Goal: Task Accomplishment & Management: Use online tool/utility

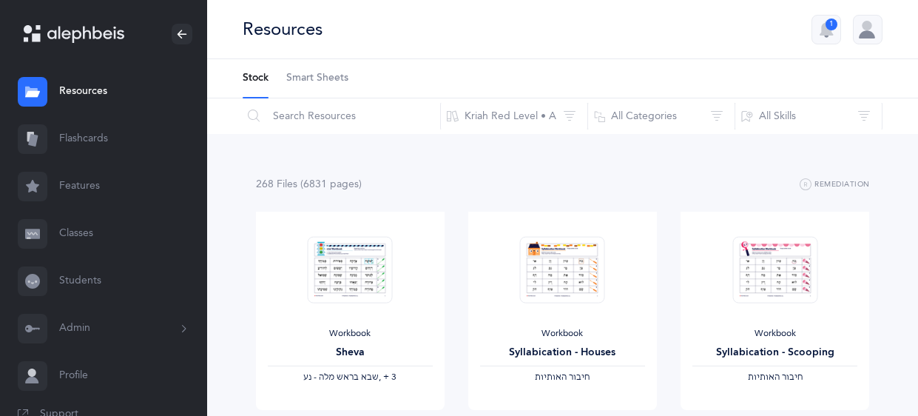
scroll to position [255, 0]
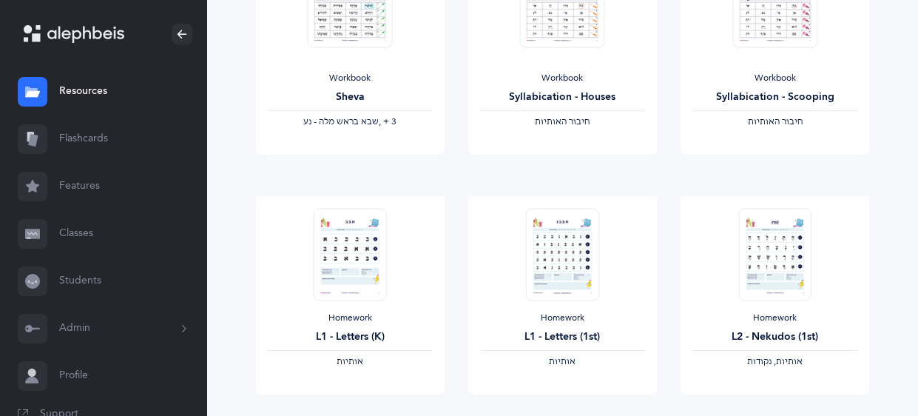
click at [91, 140] on link "Flashcards" at bounding box center [103, 138] width 207 height 47
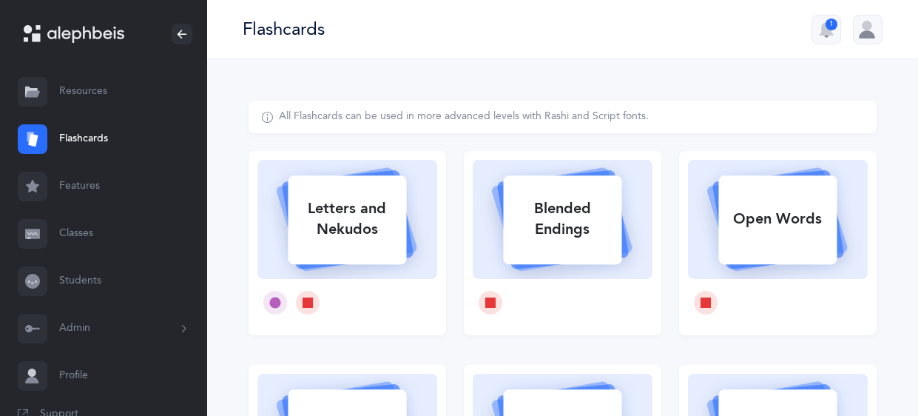
click at [361, 197] on div "Letters and Nekudos" at bounding box center [347, 218] width 118 height 59
select select
select select "single"
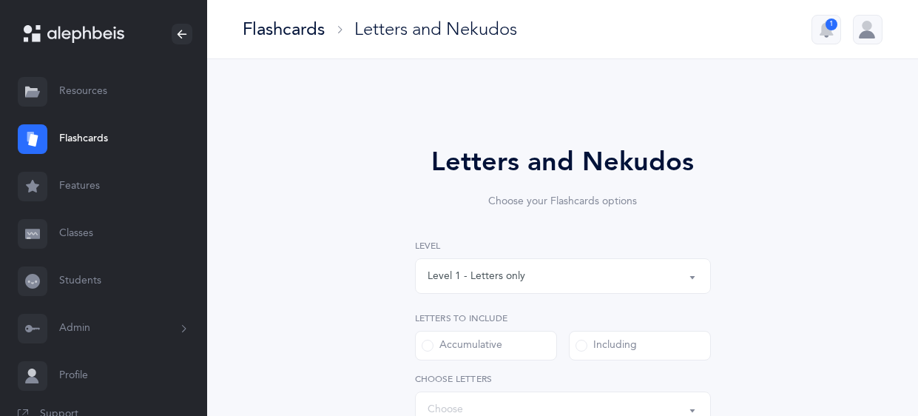
select select "27"
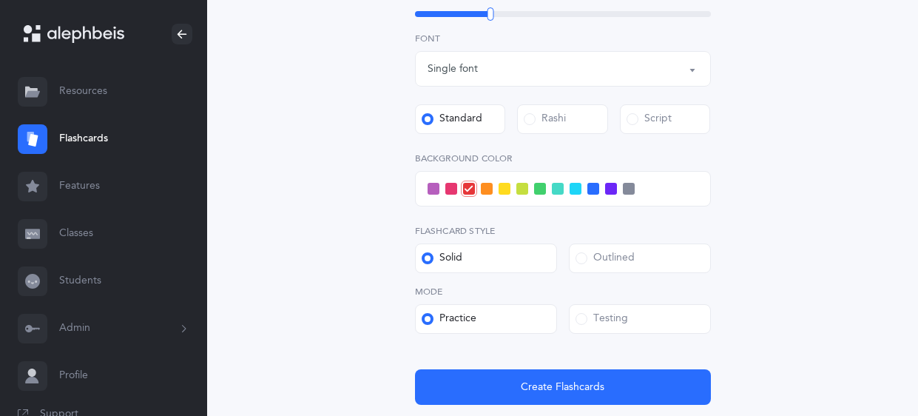
scroll to position [625, 0]
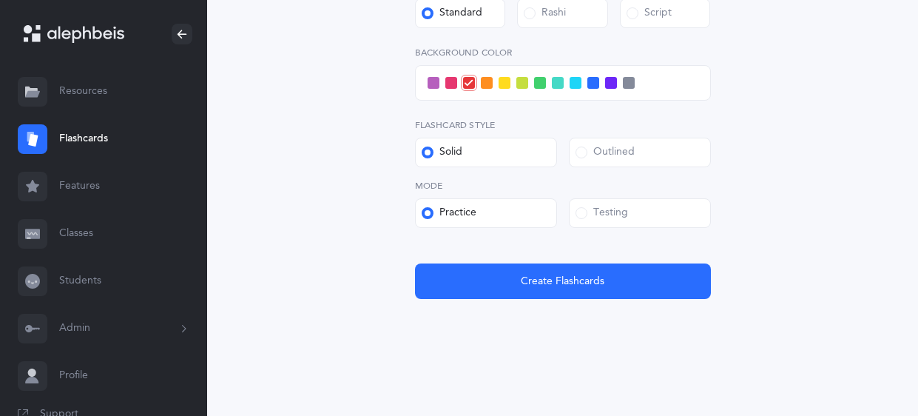
click at [589, 214] on div "Testing" at bounding box center [601, 213] width 52 height 15
click at [0, 0] on input "Testing" at bounding box center [0, 0] width 0 height 0
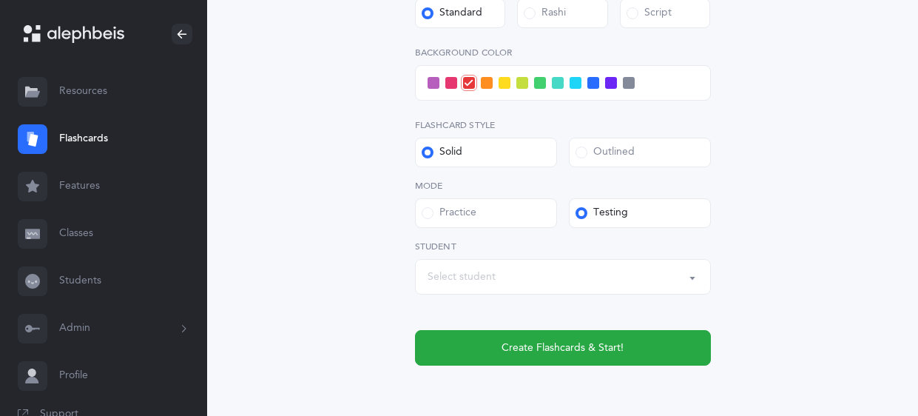
click at [512, 274] on div "Select student" at bounding box center [562, 276] width 271 height 25
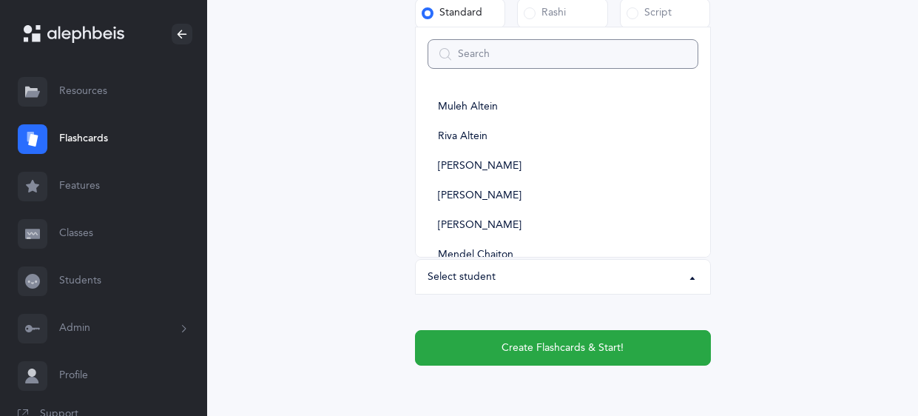
type input "e"
select select
type input "[PERSON_NAME]"
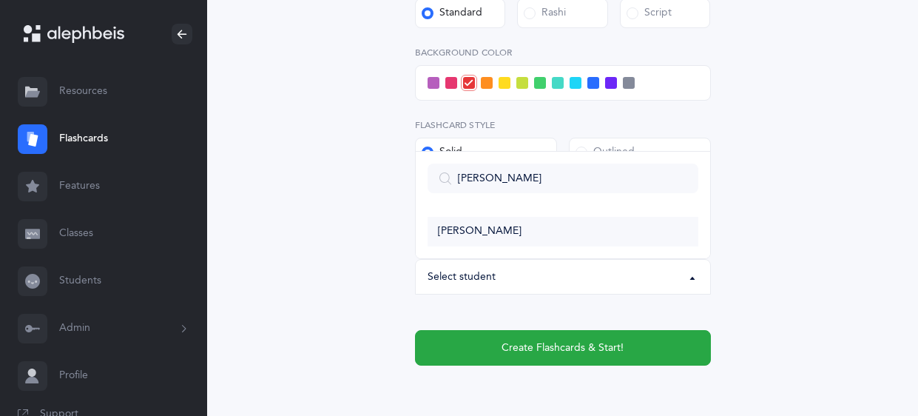
click at [438, 228] on span "[PERSON_NAME]" at bounding box center [480, 231] width 84 height 13
select select "5628"
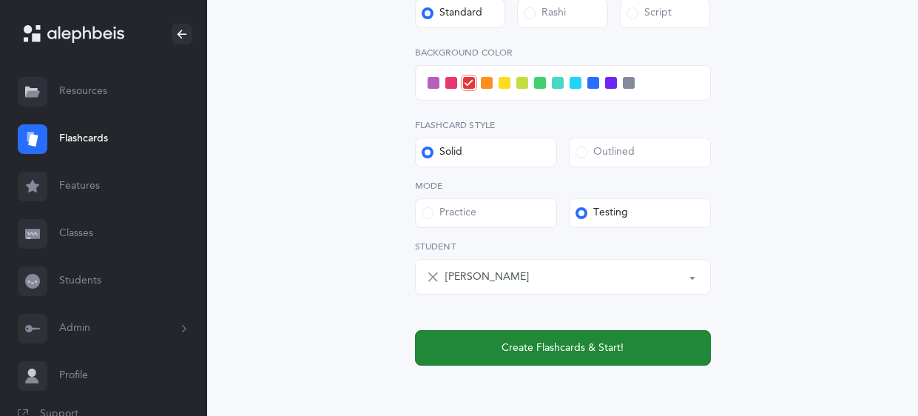
click at [554, 352] on span "Create Flashcards & Start!" at bounding box center [562, 348] width 122 height 16
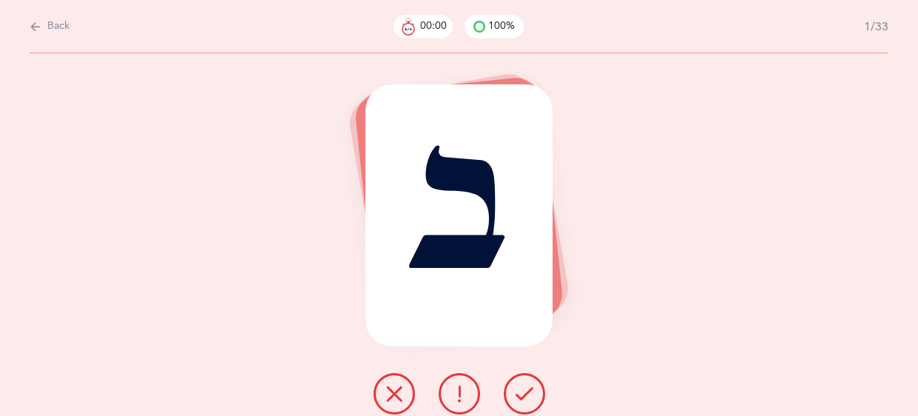
scroll to position [0, 0]
click at [443, 393] on button at bounding box center [458, 393] width 41 height 41
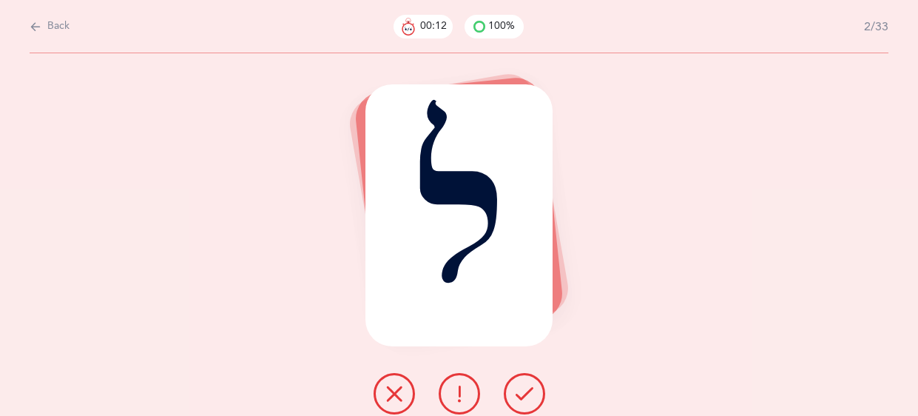
click at [526, 384] on icon at bounding box center [524, 393] width 18 height 18
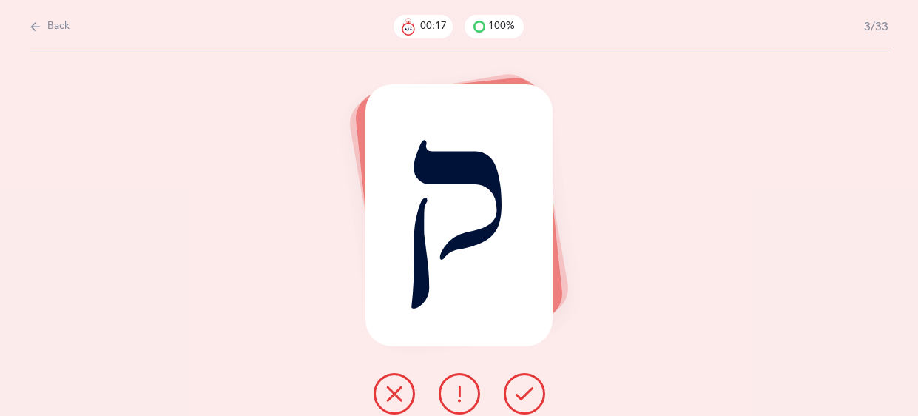
click at [526, 384] on icon at bounding box center [524, 393] width 18 height 18
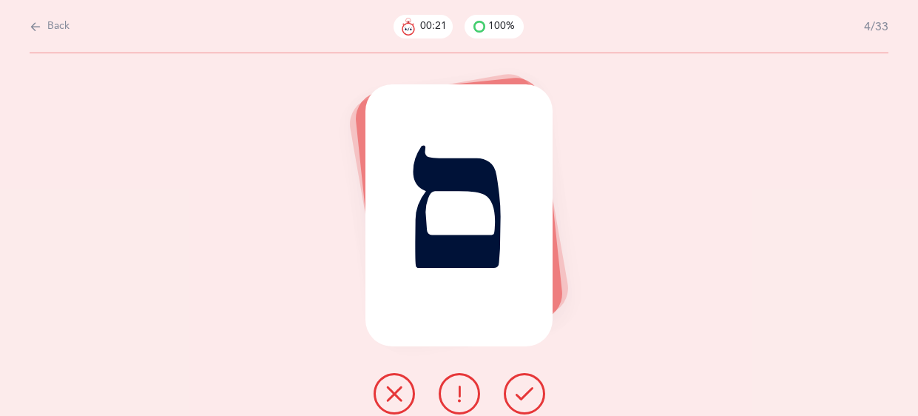
click at [526, 384] on icon at bounding box center [524, 393] width 18 height 18
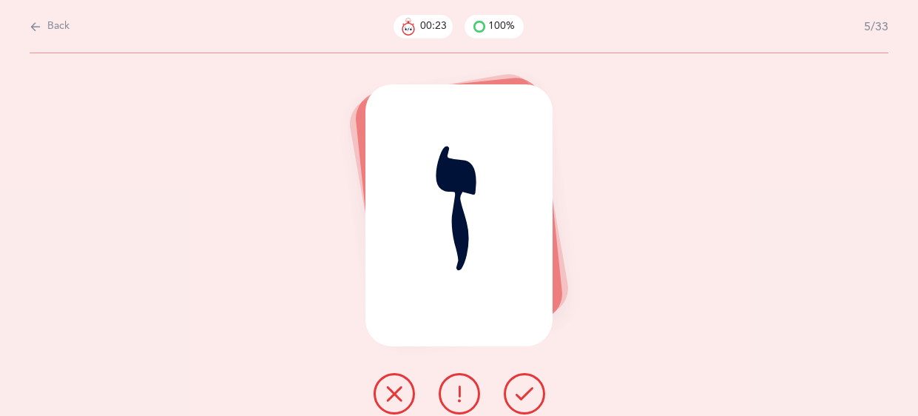
click at [526, 384] on icon at bounding box center [524, 393] width 18 height 18
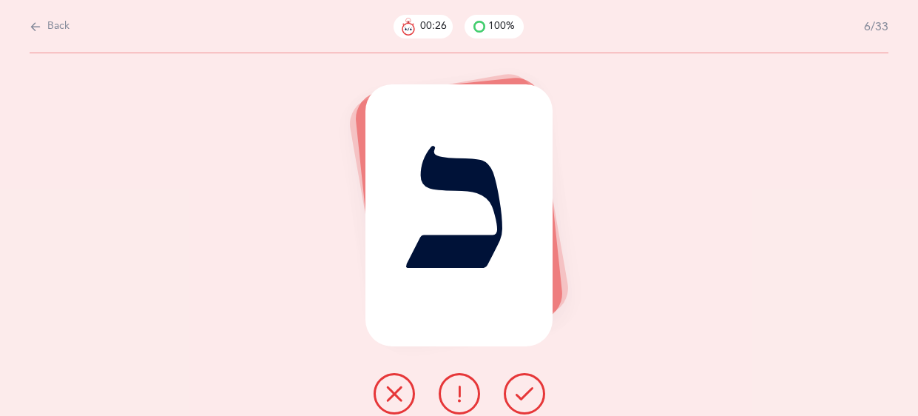
click at [466, 402] on button at bounding box center [458, 393] width 41 height 41
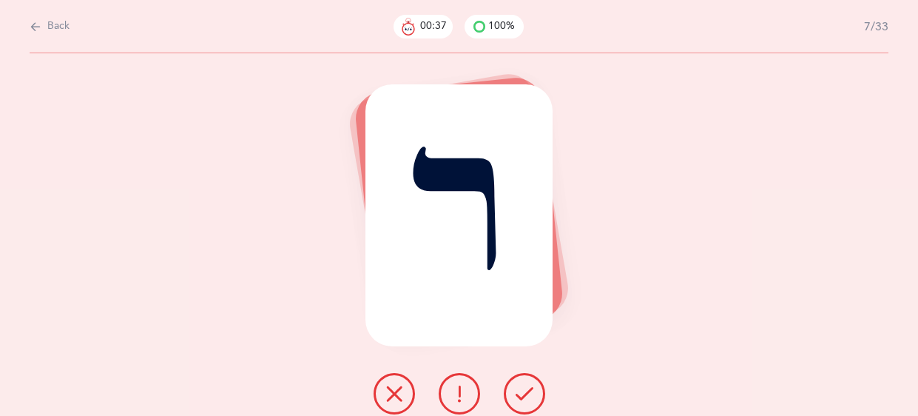
click at [515, 390] on icon at bounding box center [524, 393] width 18 height 18
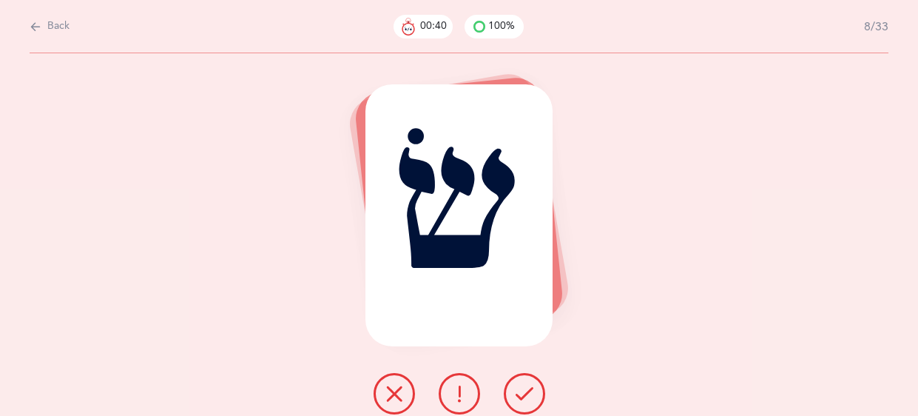
click at [510, 390] on button at bounding box center [523, 393] width 41 height 41
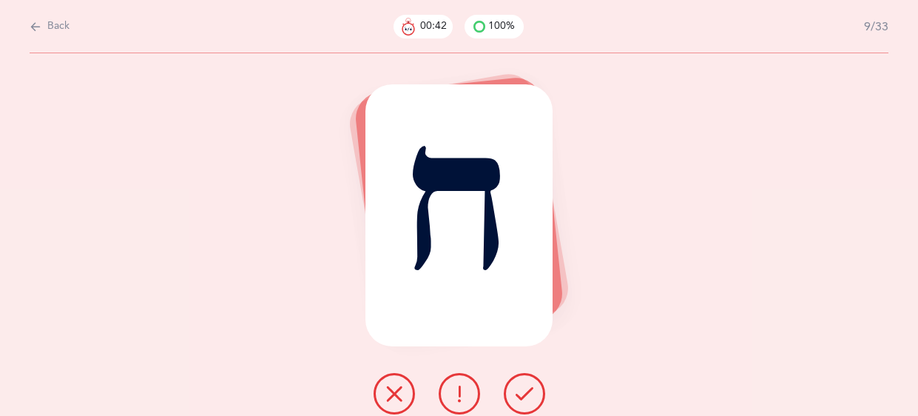
click at [510, 390] on button at bounding box center [523, 393] width 41 height 41
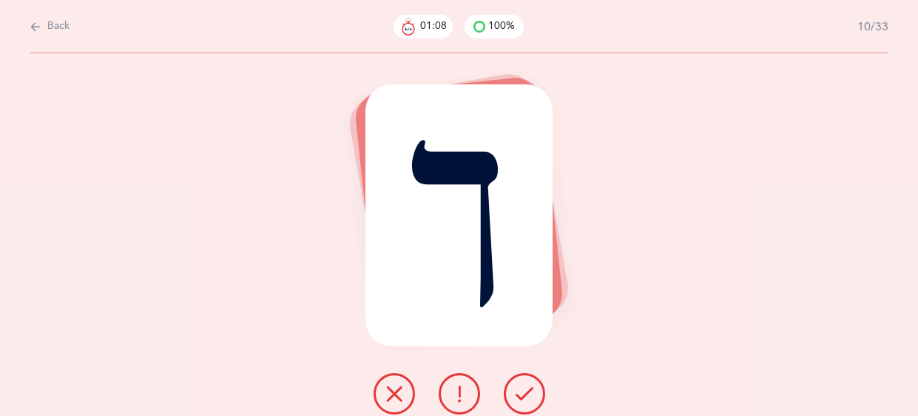
click at [450, 394] on icon at bounding box center [459, 393] width 18 height 18
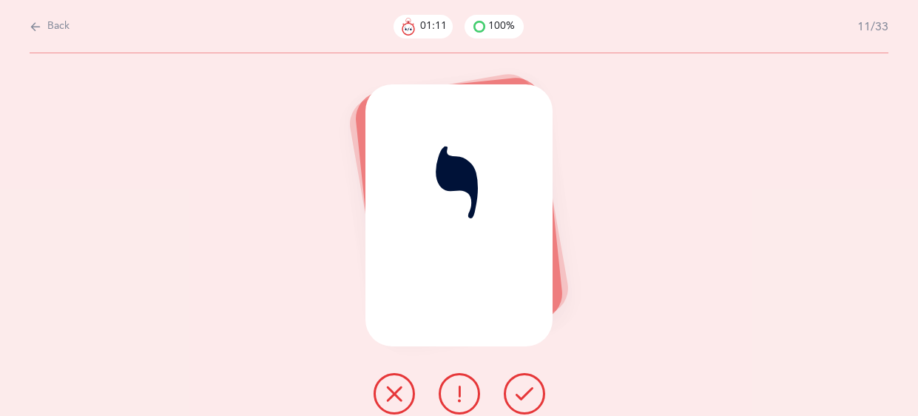
click at [535, 389] on button at bounding box center [523, 393] width 41 height 41
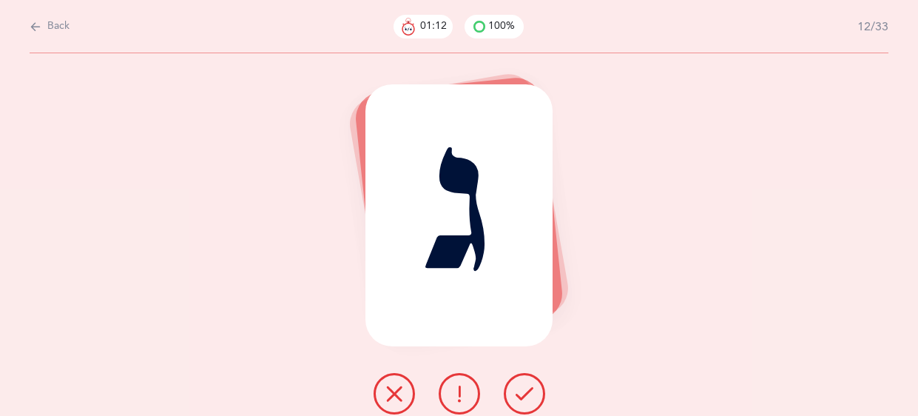
click at [535, 389] on button at bounding box center [523, 393] width 41 height 41
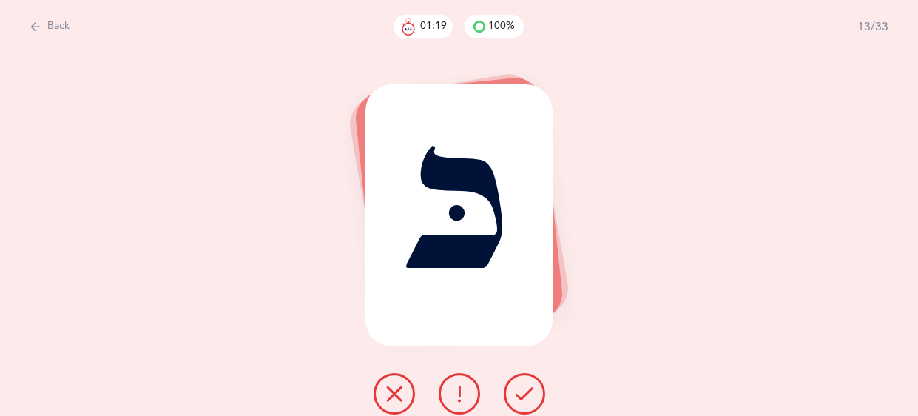
click at [535, 389] on button at bounding box center [523, 393] width 41 height 41
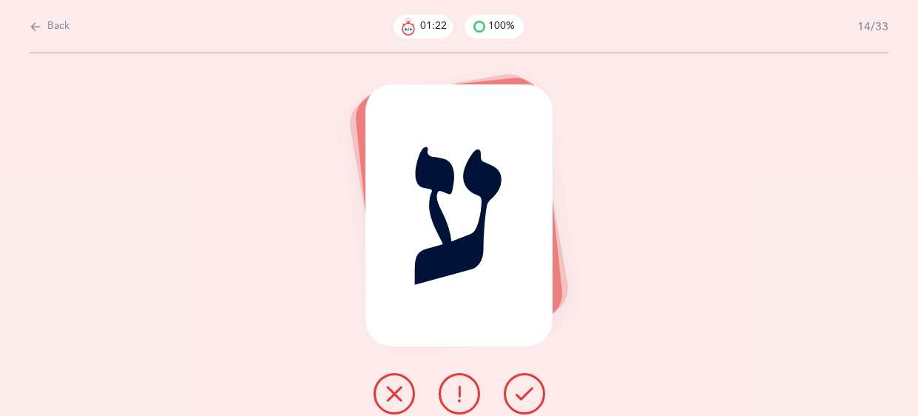
click at [535, 389] on button at bounding box center [523, 393] width 41 height 41
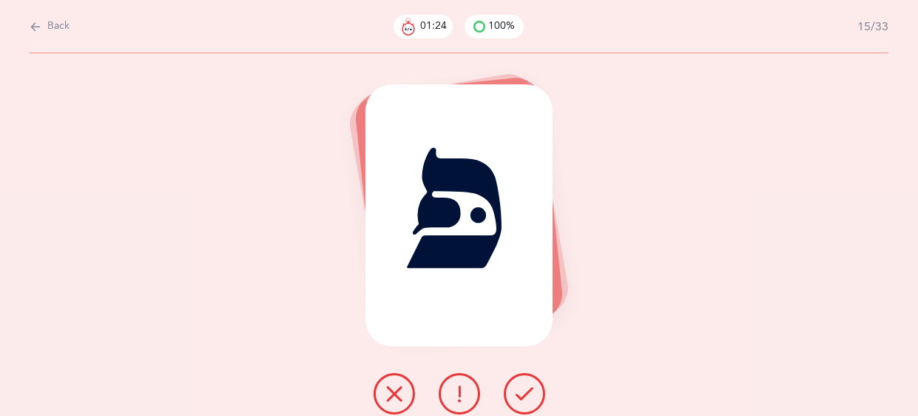
click at [535, 389] on button at bounding box center [523, 393] width 41 height 41
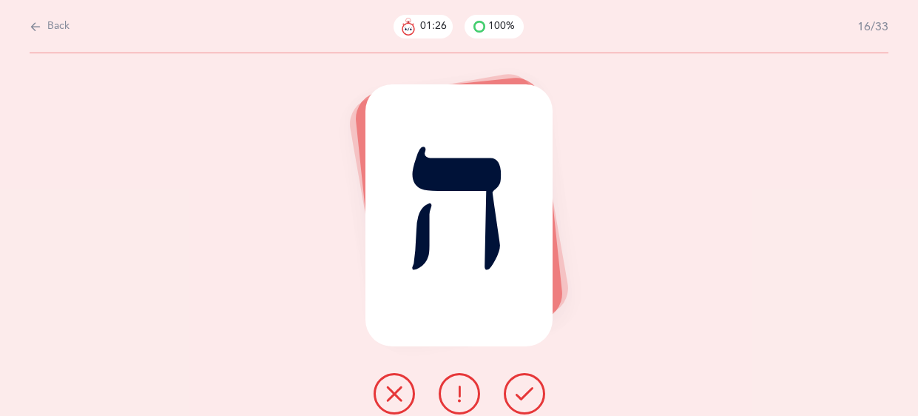
click at [535, 389] on button at bounding box center [523, 393] width 41 height 41
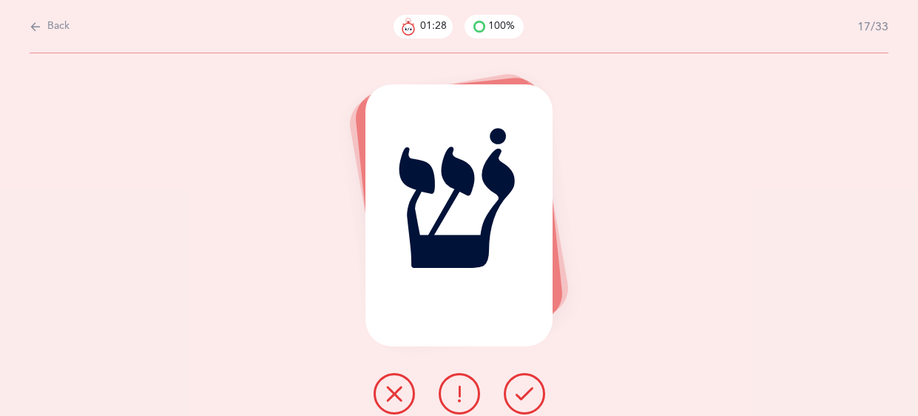
click at [535, 389] on button at bounding box center [523, 393] width 41 height 41
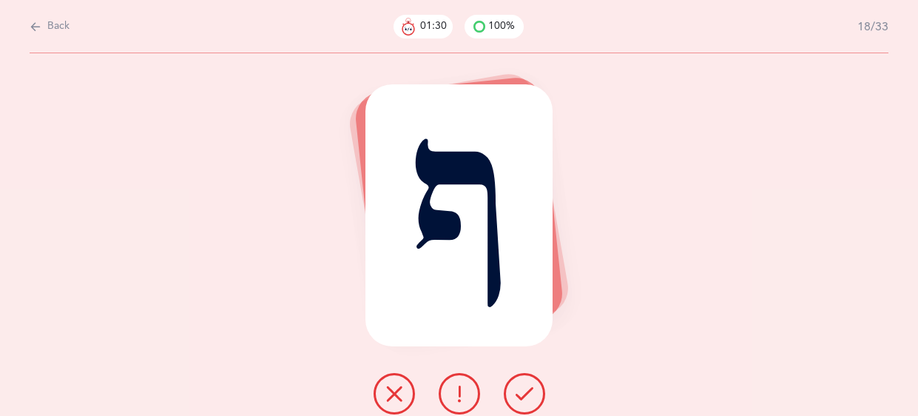
click at [535, 389] on button at bounding box center [523, 393] width 41 height 41
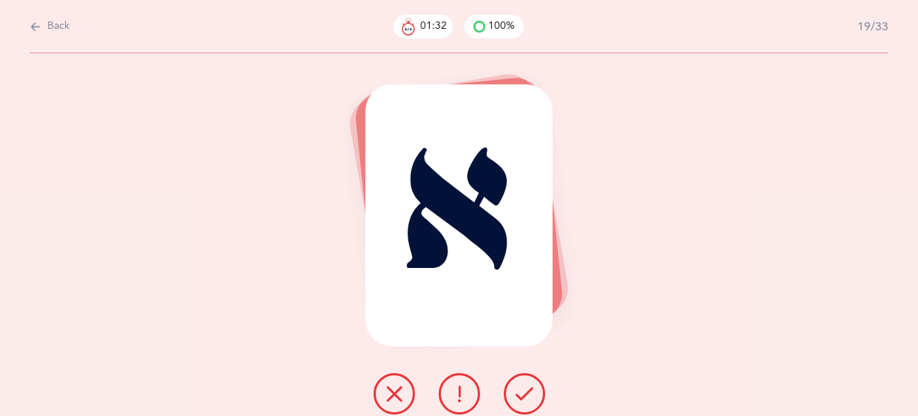
click at [535, 389] on button at bounding box center [523, 393] width 41 height 41
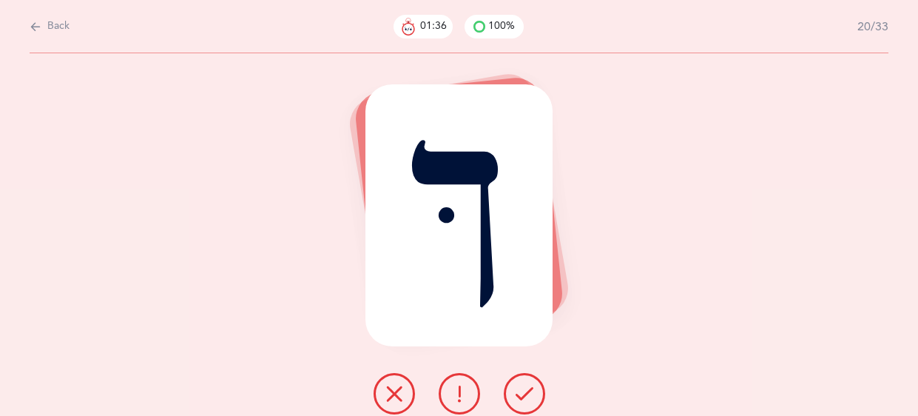
click at [535, 389] on button at bounding box center [523, 393] width 41 height 41
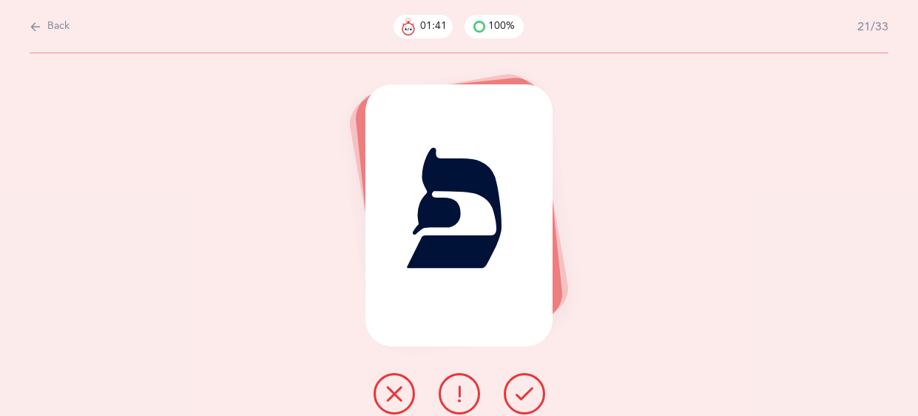
click at [535, 389] on button at bounding box center [523, 393] width 41 height 41
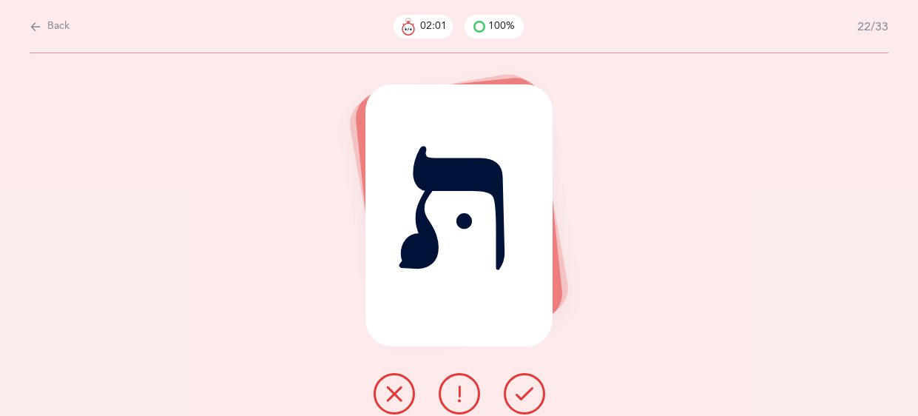
click at [467, 387] on icon at bounding box center [459, 393] width 18 height 18
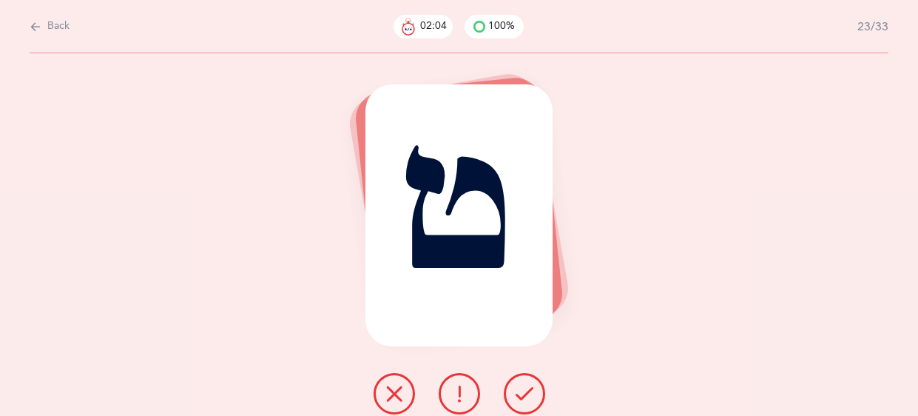
click at [517, 392] on icon at bounding box center [524, 393] width 18 height 18
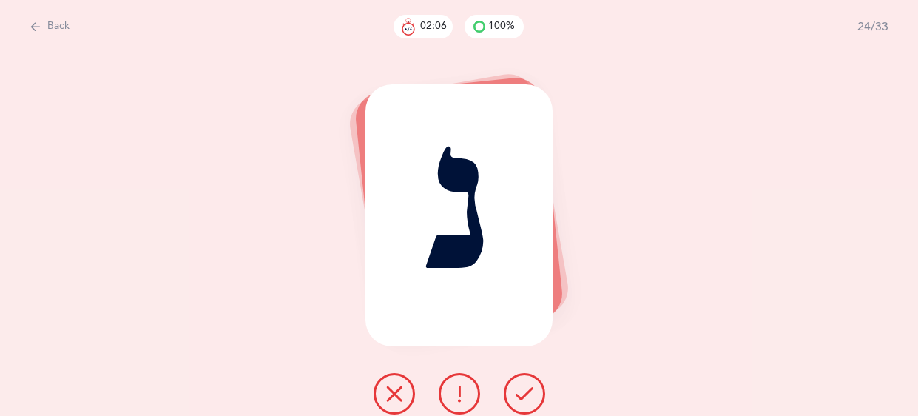
click at [517, 392] on icon at bounding box center [524, 393] width 18 height 18
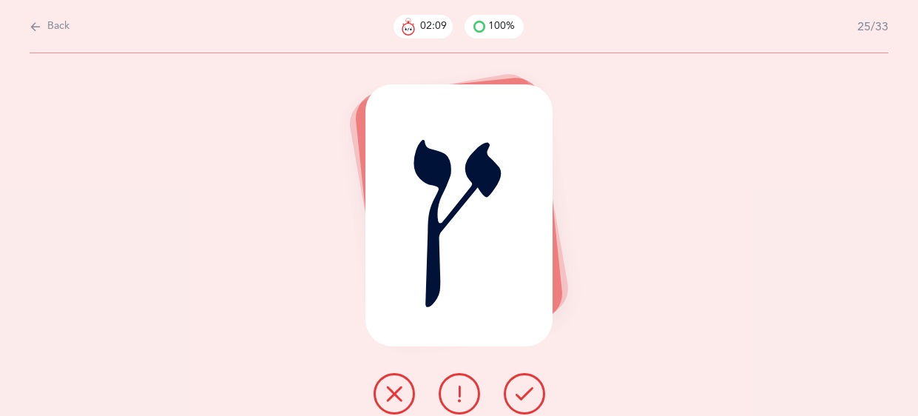
click at [517, 392] on icon at bounding box center [524, 393] width 18 height 18
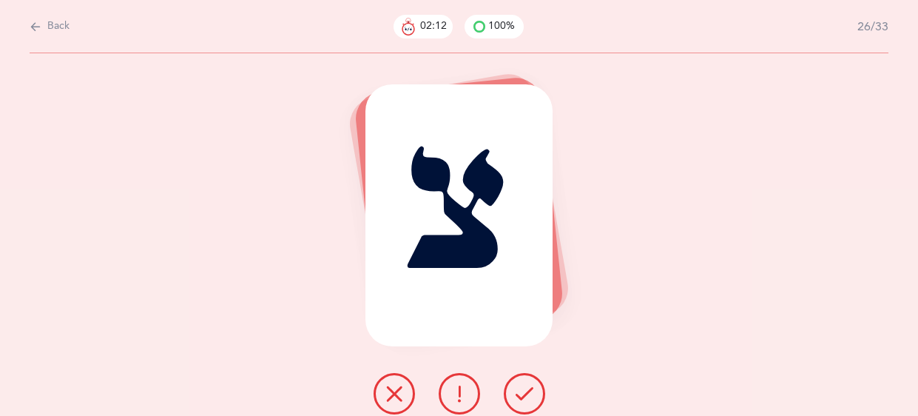
click at [517, 392] on icon at bounding box center [524, 393] width 18 height 18
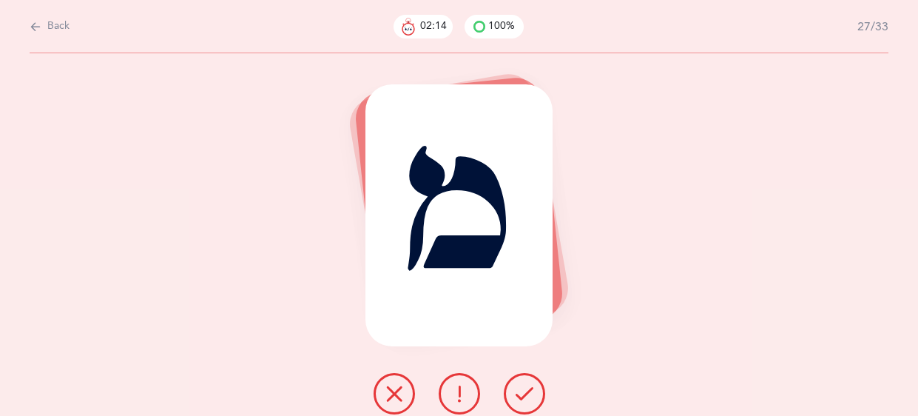
click at [517, 392] on icon at bounding box center [524, 393] width 18 height 18
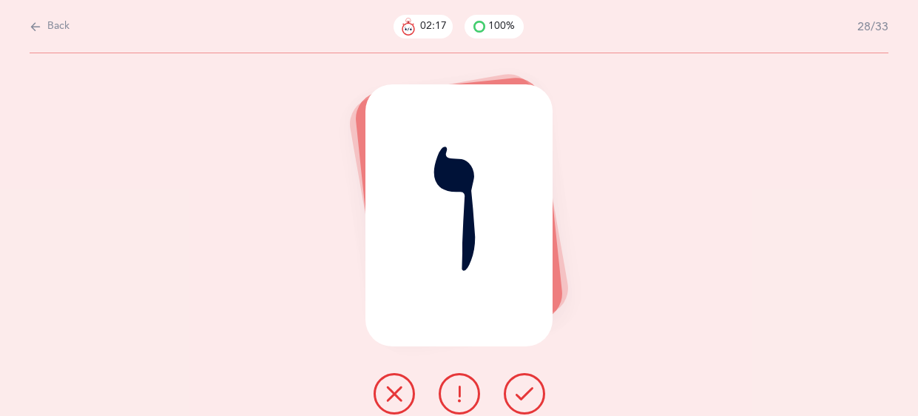
click at [517, 392] on icon at bounding box center [524, 393] width 18 height 18
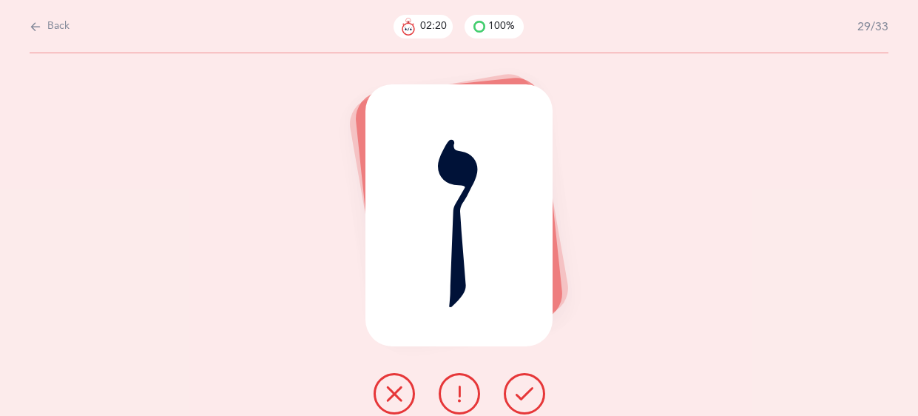
click at [517, 392] on icon at bounding box center [524, 393] width 18 height 18
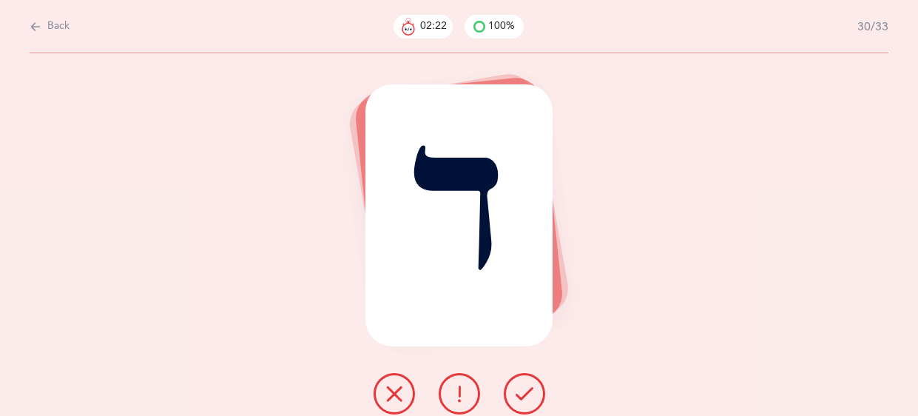
click at [517, 392] on icon at bounding box center [524, 393] width 18 height 18
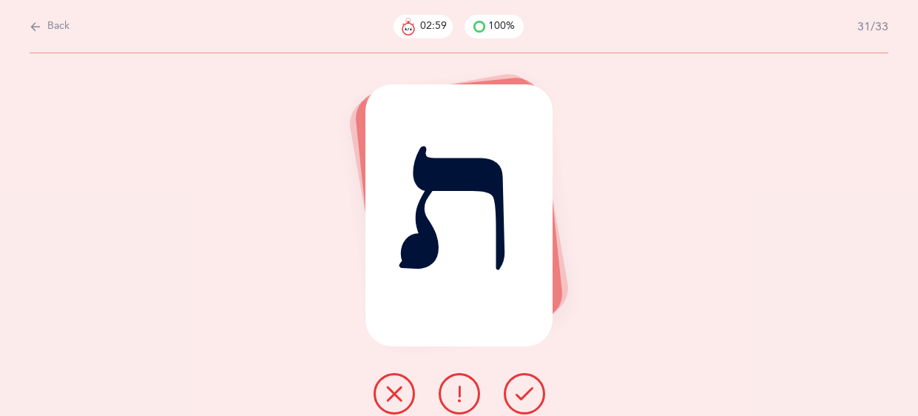
click at [450, 385] on icon at bounding box center [459, 393] width 18 height 18
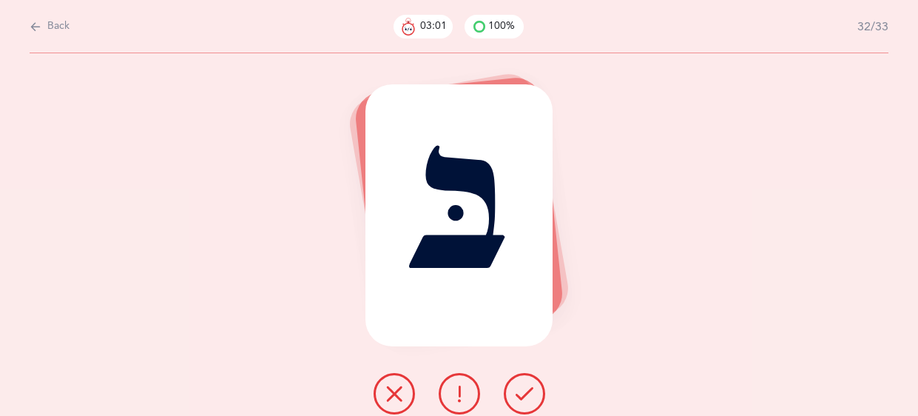
click at [537, 392] on button at bounding box center [523, 393] width 41 height 41
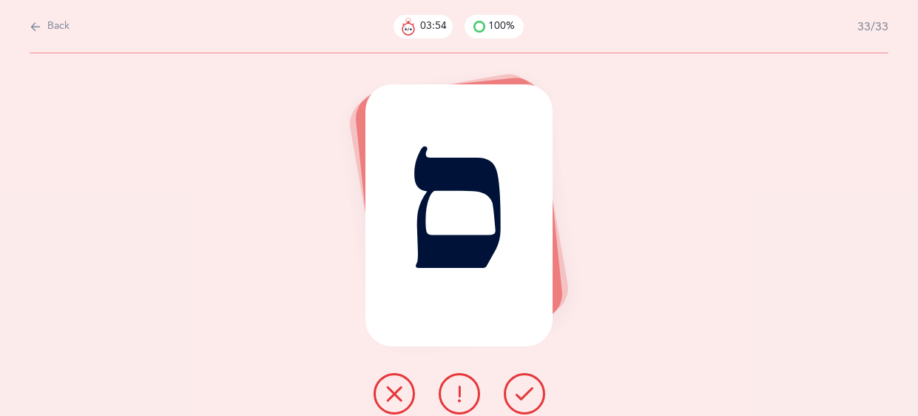
click at [382, 391] on button at bounding box center [393, 393] width 41 height 41
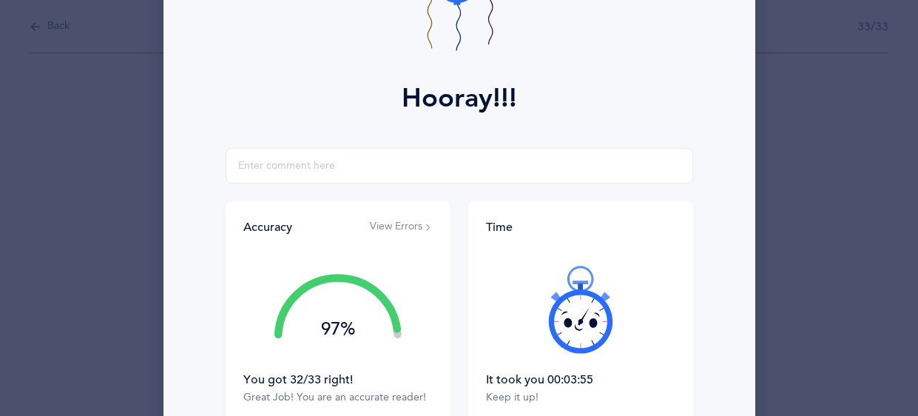
scroll to position [288, 0]
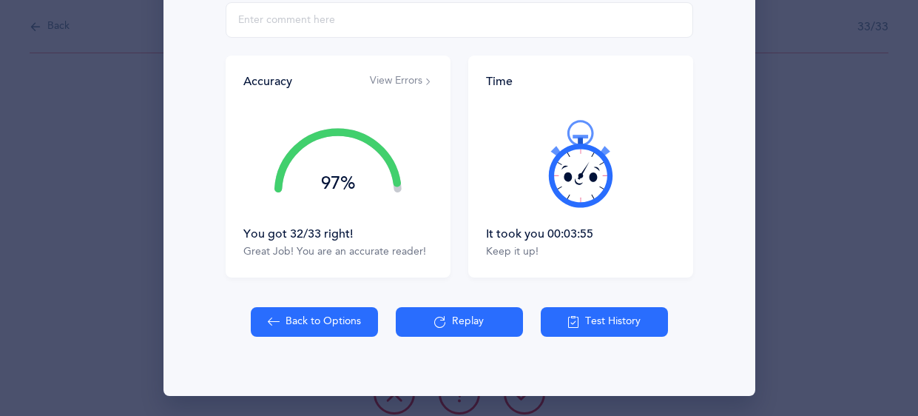
click at [285, 322] on button "Back to Options" at bounding box center [314, 322] width 127 height 30
select select "27"
select select "single"
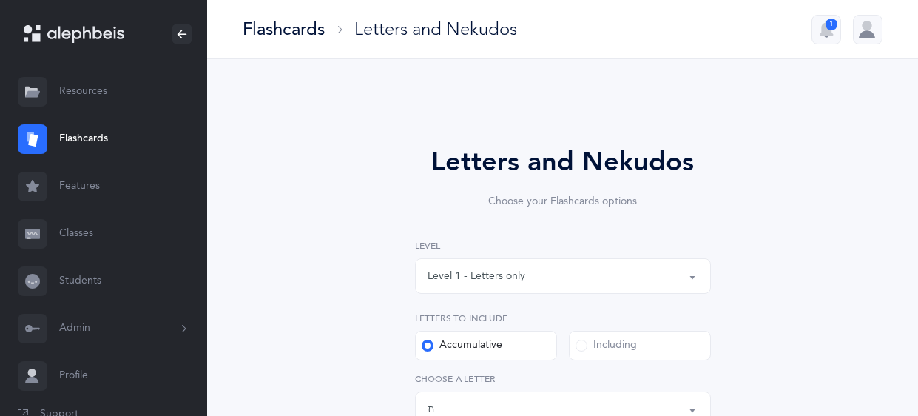
click at [674, 274] on div "Level 1 - Letters only" at bounding box center [562, 275] width 271 height 25
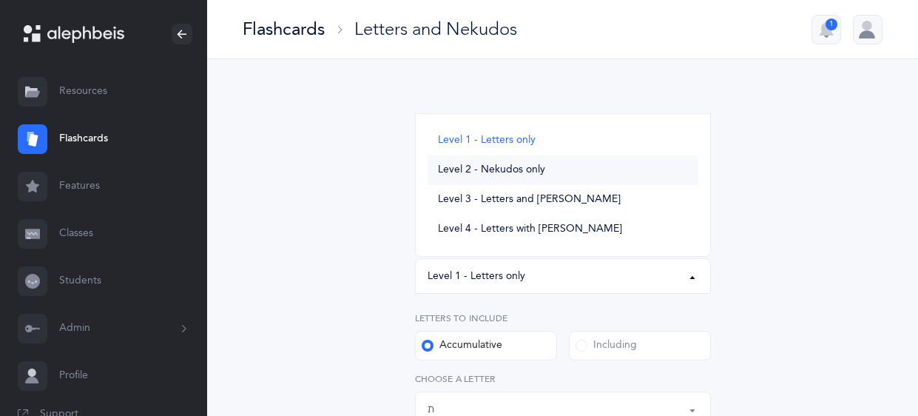
click at [537, 169] on span "Level 2 - Nekudos only" at bounding box center [491, 169] width 107 height 13
select select "2"
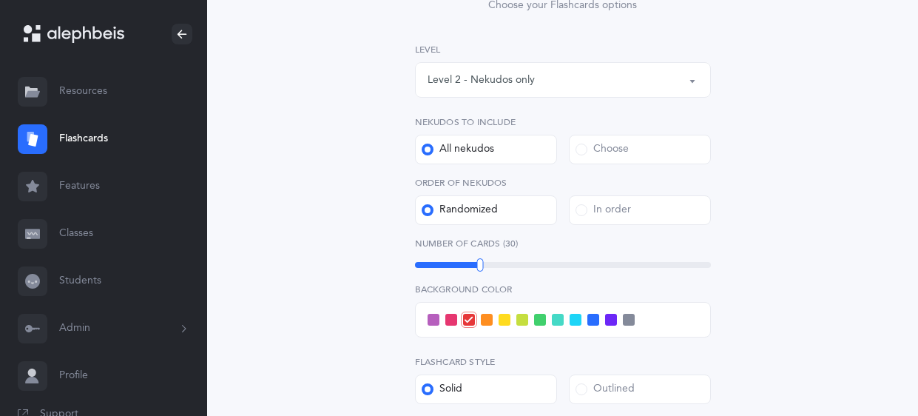
scroll to position [203, 0]
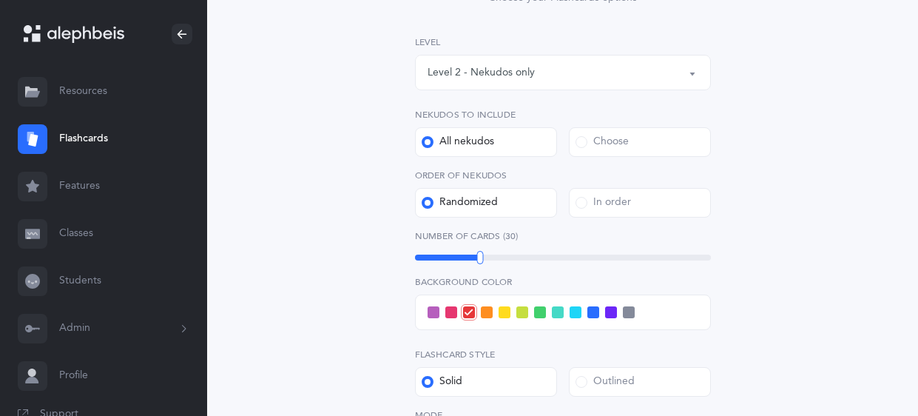
click at [487, 313] on span at bounding box center [487, 312] width 12 height 12
click at [0, 0] on input "checkbox" at bounding box center [0, 0] width 0 height 0
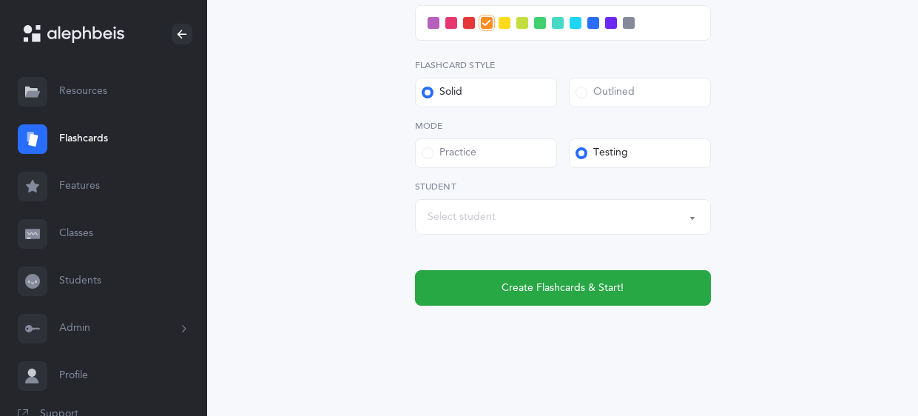
scroll to position [499, 0]
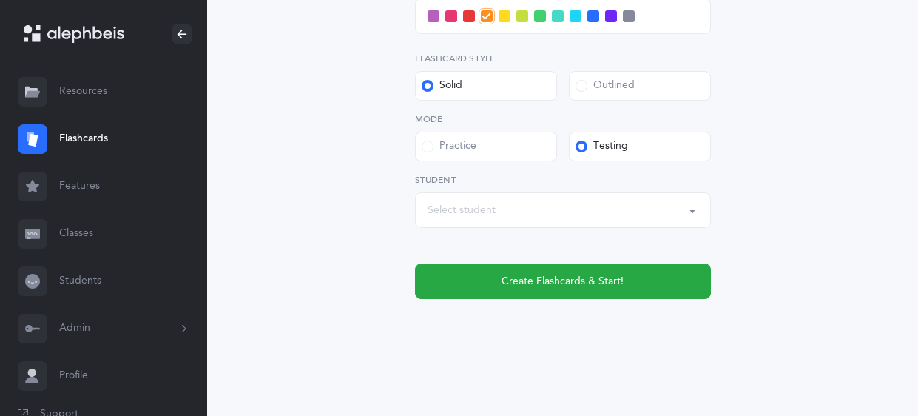
click at [698, 205] on button "Select student" at bounding box center [563, 209] width 296 height 35
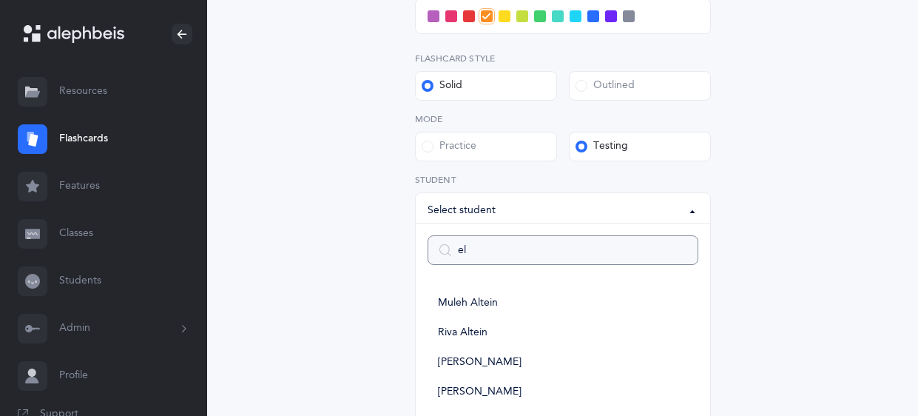
type input "[PERSON_NAME]"
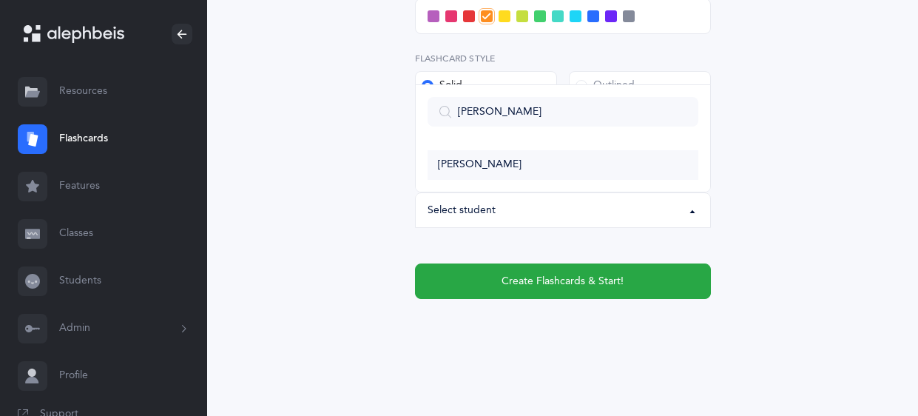
click at [476, 161] on span "[PERSON_NAME]" at bounding box center [480, 164] width 84 height 13
select select "5628"
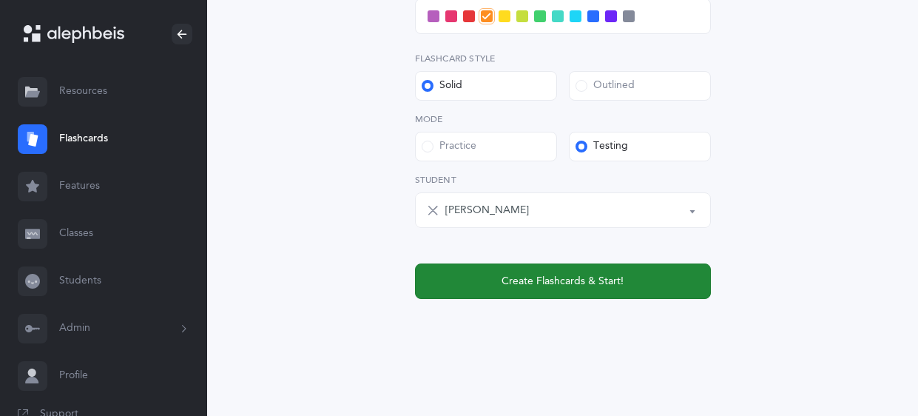
click at [549, 279] on span "Create Flashcards & Start!" at bounding box center [562, 282] width 122 height 16
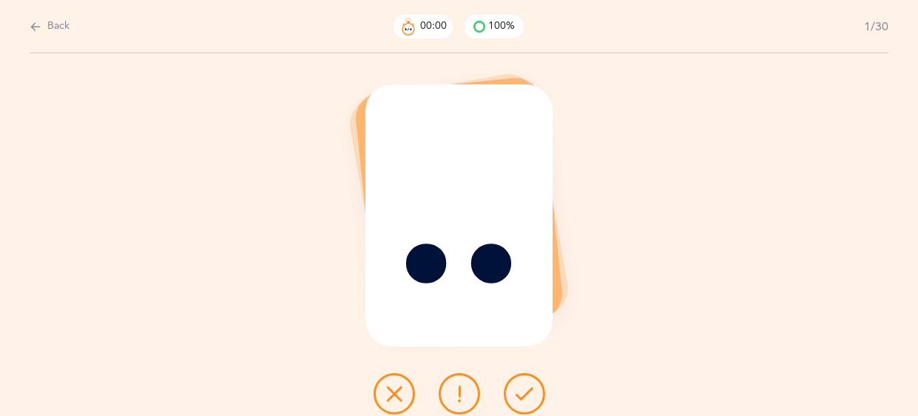
scroll to position [0, 0]
click at [522, 383] on button at bounding box center [523, 393] width 41 height 41
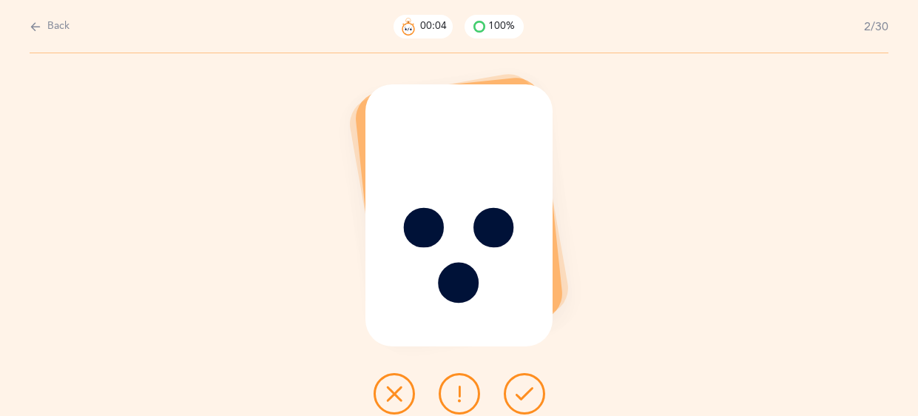
click at [522, 383] on button at bounding box center [523, 393] width 41 height 41
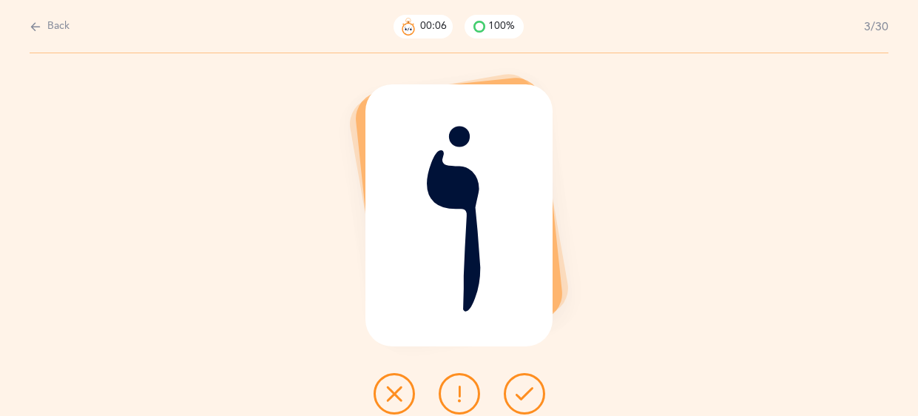
click at [522, 383] on button at bounding box center [523, 393] width 41 height 41
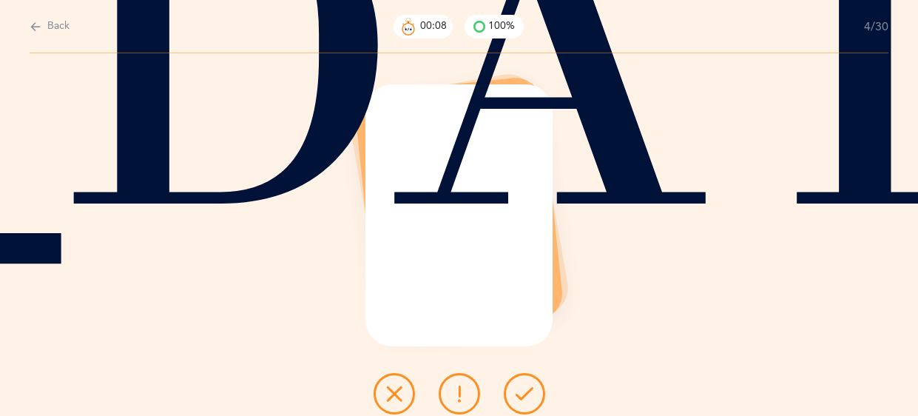
click at [522, 383] on button at bounding box center [523, 393] width 41 height 41
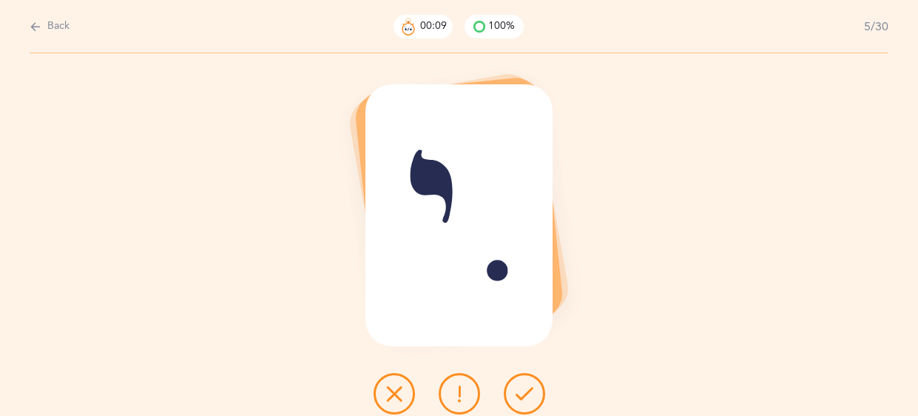
click at [522, 383] on button at bounding box center [523, 393] width 41 height 41
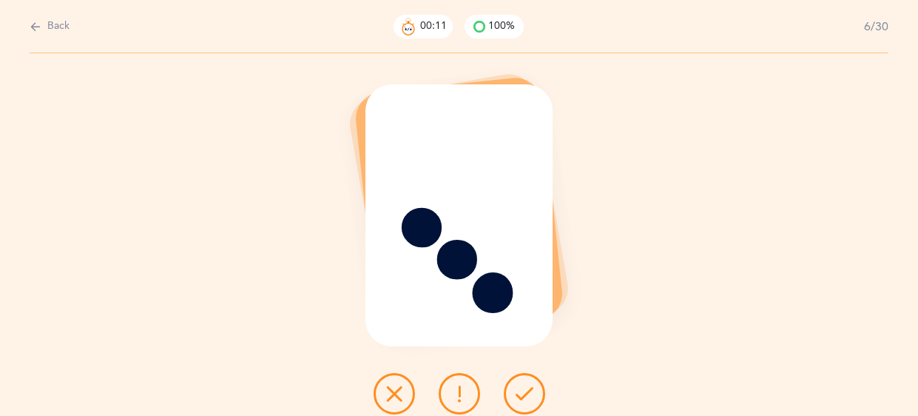
click at [522, 383] on button at bounding box center [523, 393] width 41 height 41
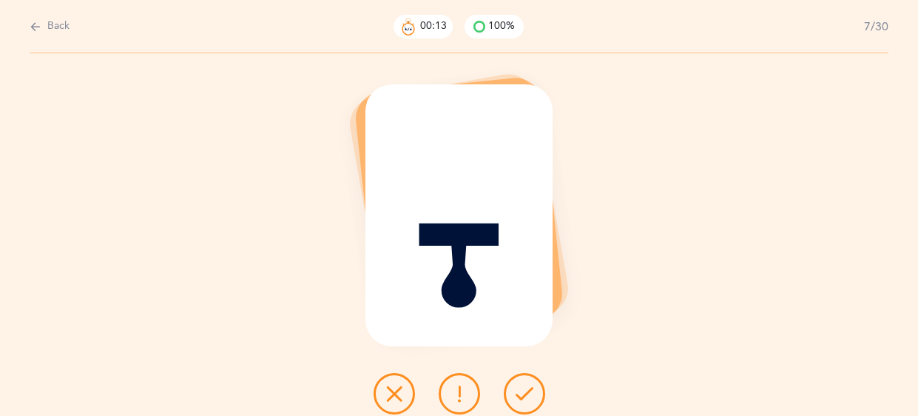
click at [522, 383] on button at bounding box center [523, 393] width 41 height 41
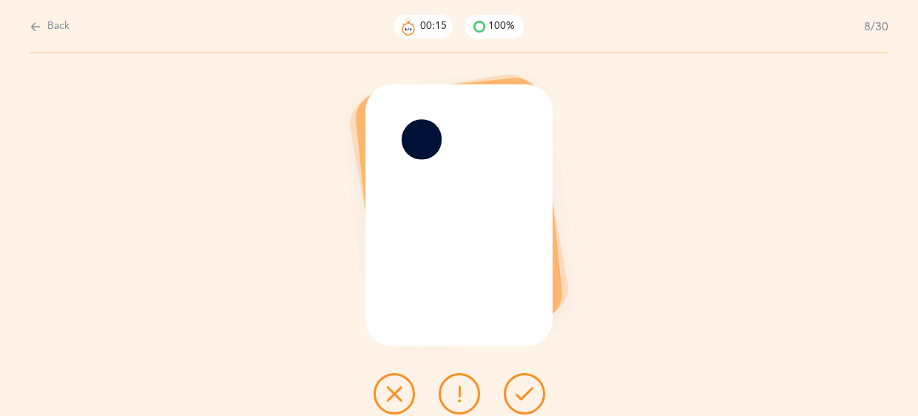
click at [522, 383] on button at bounding box center [523, 393] width 41 height 41
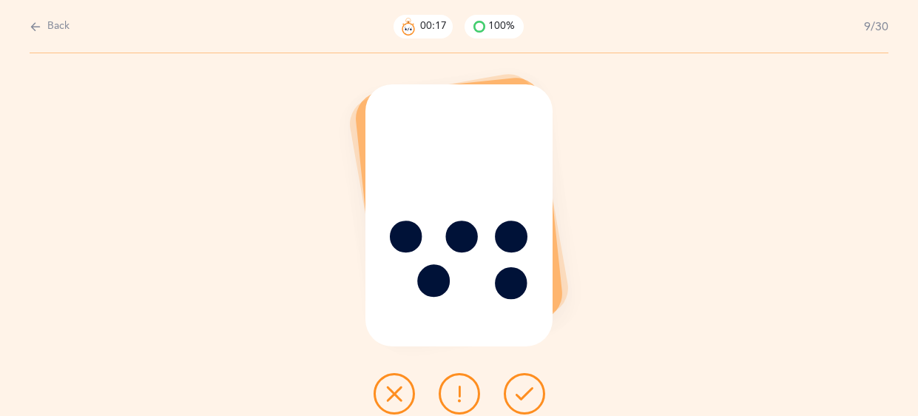
click at [522, 383] on button at bounding box center [523, 393] width 41 height 41
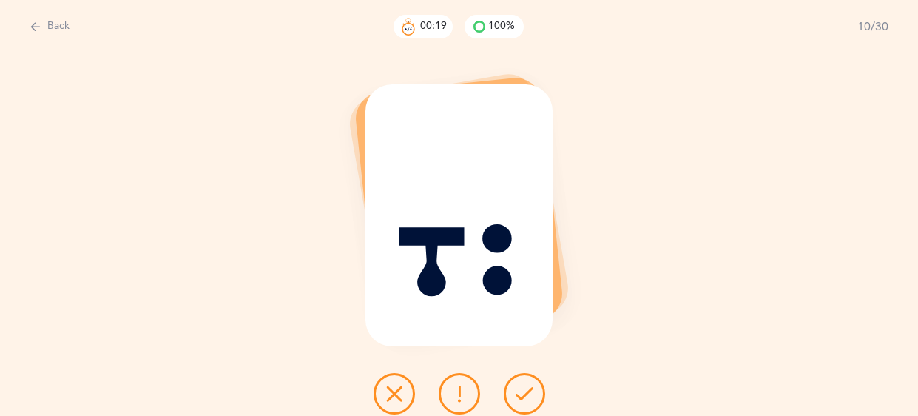
click at [522, 383] on button at bounding box center [523, 393] width 41 height 41
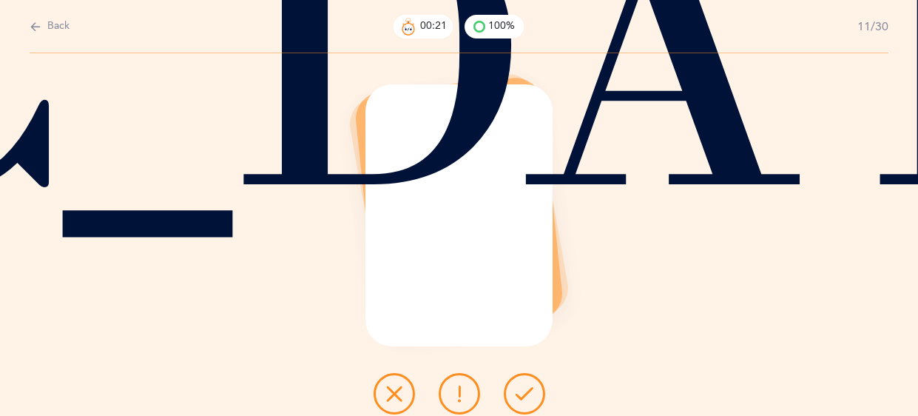
click at [522, 383] on button at bounding box center [523, 393] width 41 height 41
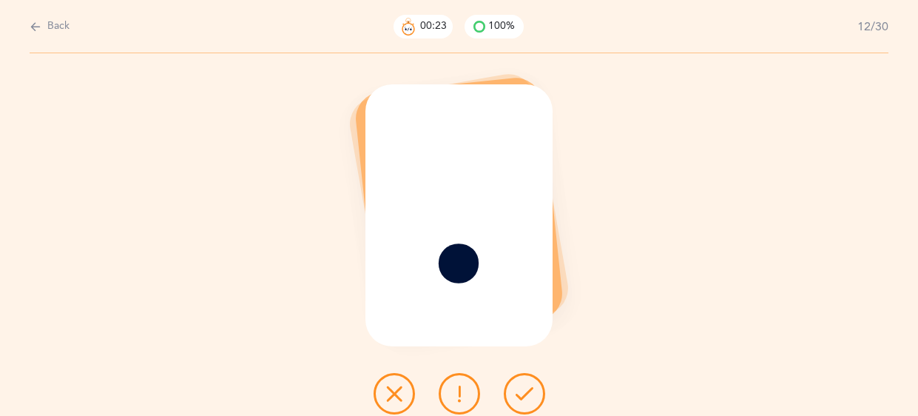
click at [522, 383] on button at bounding box center [523, 393] width 41 height 41
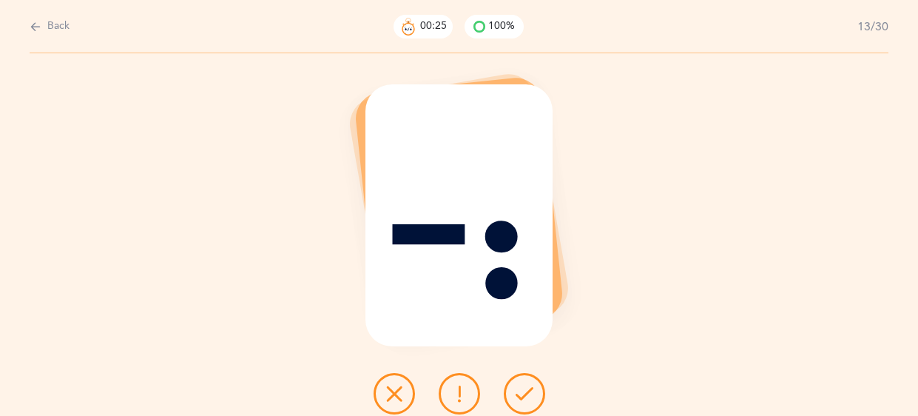
click at [522, 383] on button at bounding box center [523, 393] width 41 height 41
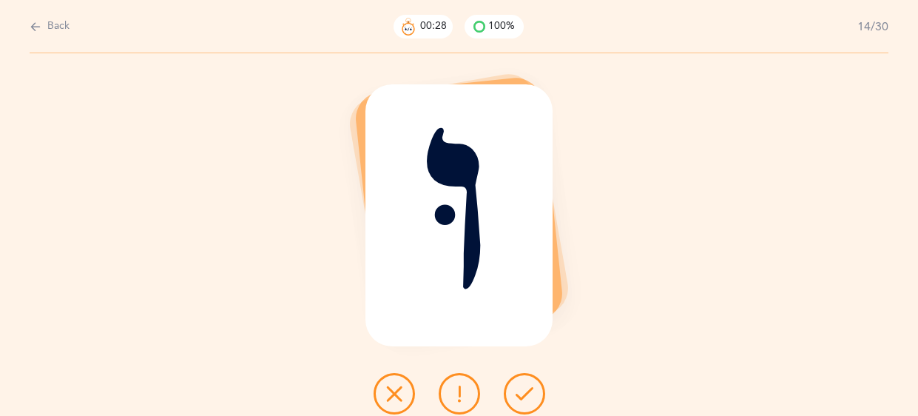
click at [522, 383] on button at bounding box center [523, 393] width 41 height 41
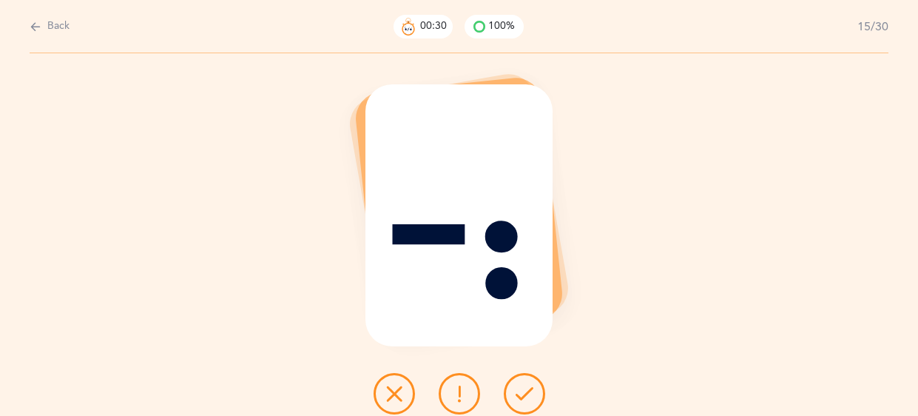
click at [522, 383] on button at bounding box center [523, 393] width 41 height 41
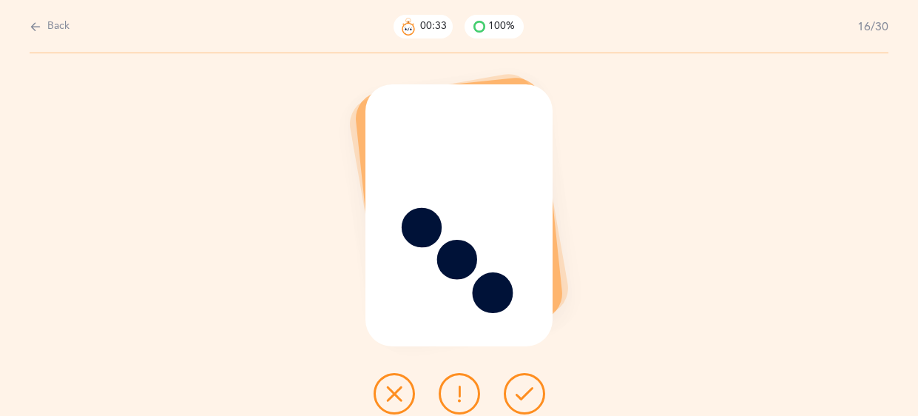
click at [522, 383] on button at bounding box center [523, 393] width 41 height 41
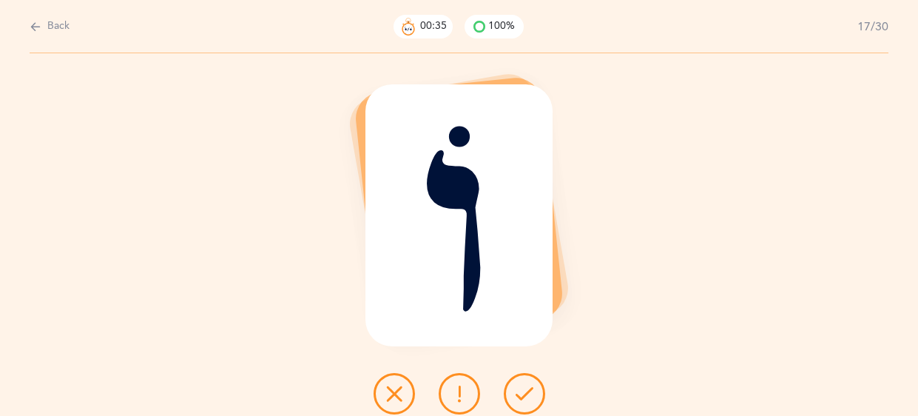
click at [522, 383] on button at bounding box center [523, 393] width 41 height 41
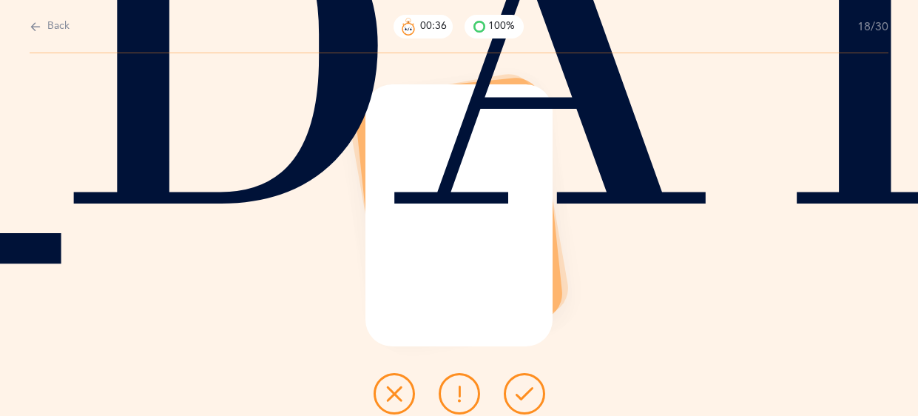
click at [522, 383] on button at bounding box center [523, 393] width 41 height 41
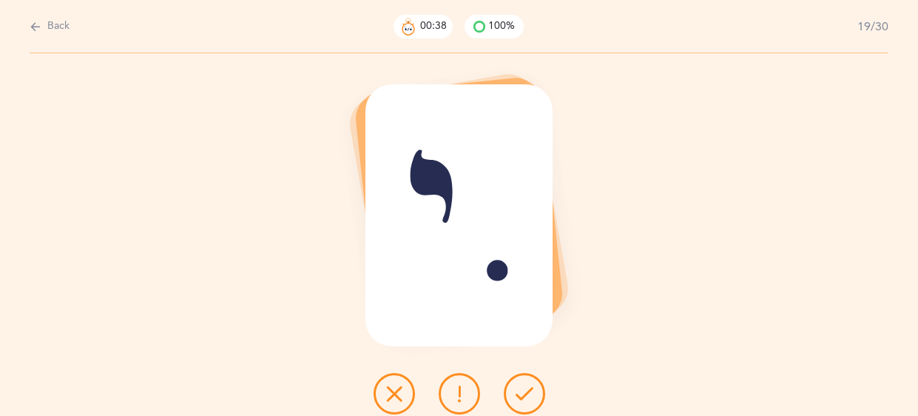
click at [522, 383] on button at bounding box center [523, 393] width 41 height 41
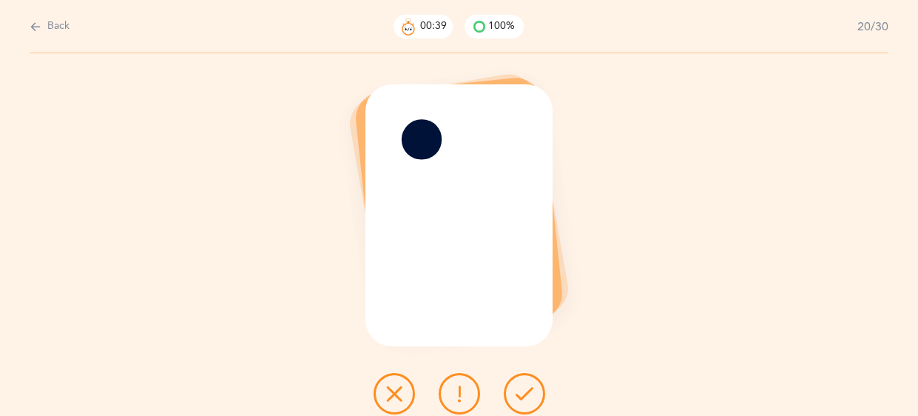
click at [522, 383] on button at bounding box center [523, 393] width 41 height 41
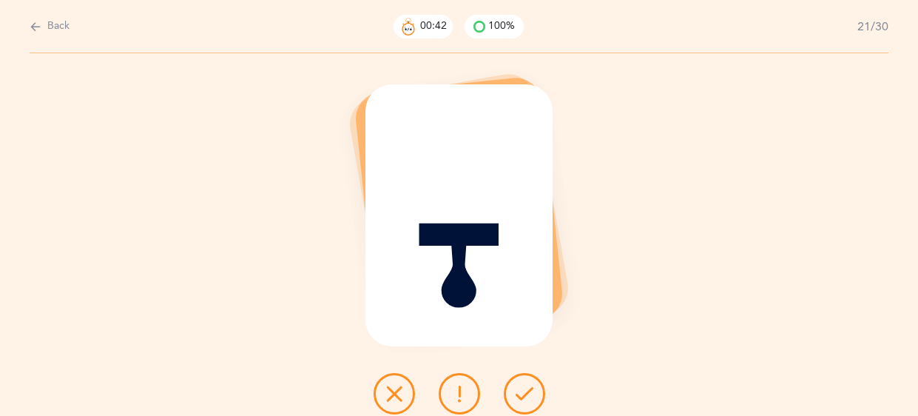
click at [522, 383] on button at bounding box center [523, 393] width 41 height 41
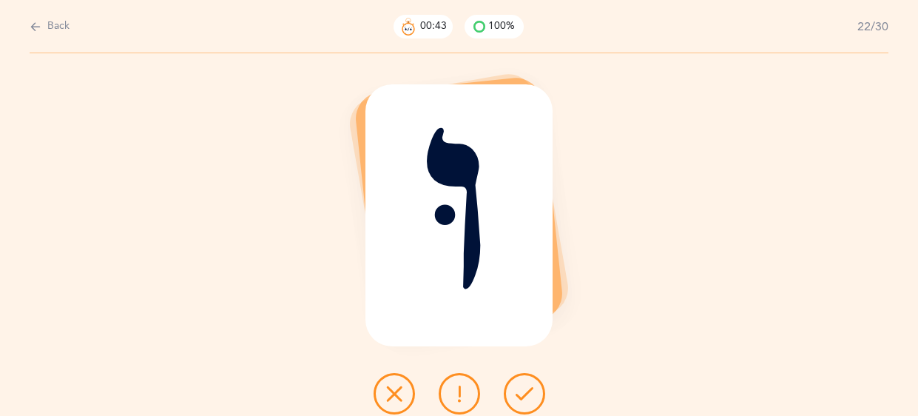
click at [522, 383] on button at bounding box center [523, 393] width 41 height 41
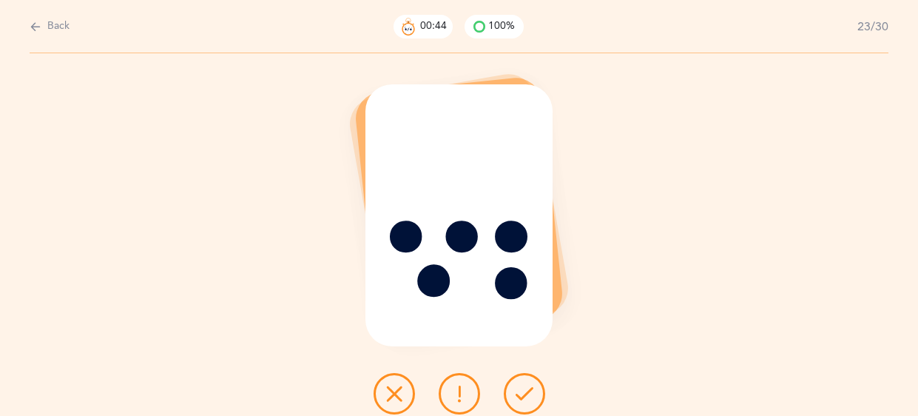
click at [522, 383] on button at bounding box center [523, 393] width 41 height 41
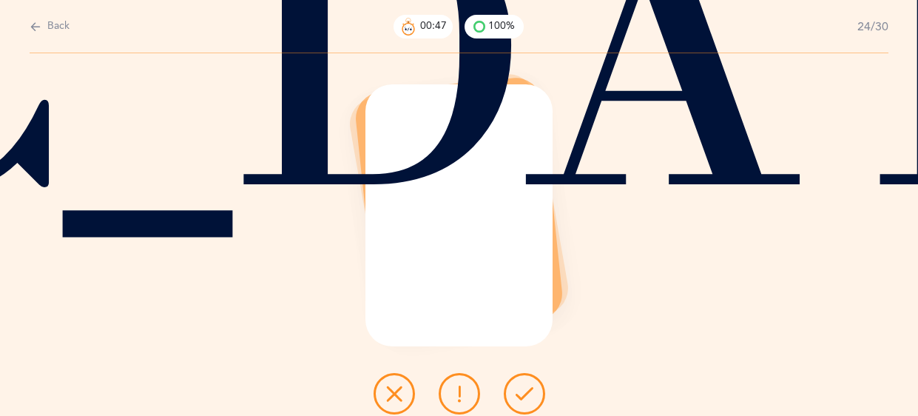
click at [522, 383] on button at bounding box center [523, 393] width 41 height 41
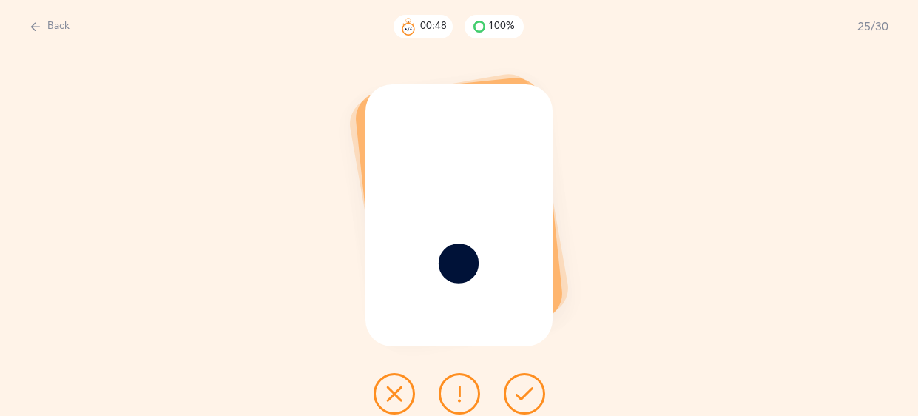
click at [522, 383] on button at bounding box center [523, 393] width 41 height 41
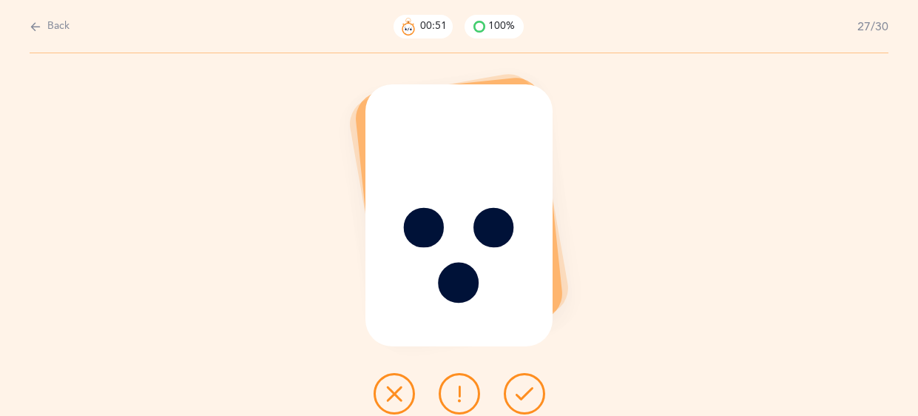
click at [522, 383] on button at bounding box center [523, 393] width 41 height 41
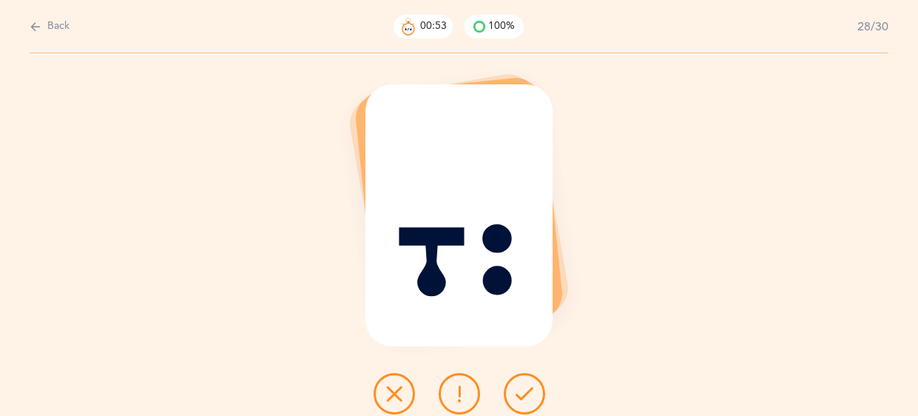
click at [522, 383] on button at bounding box center [523, 393] width 41 height 41
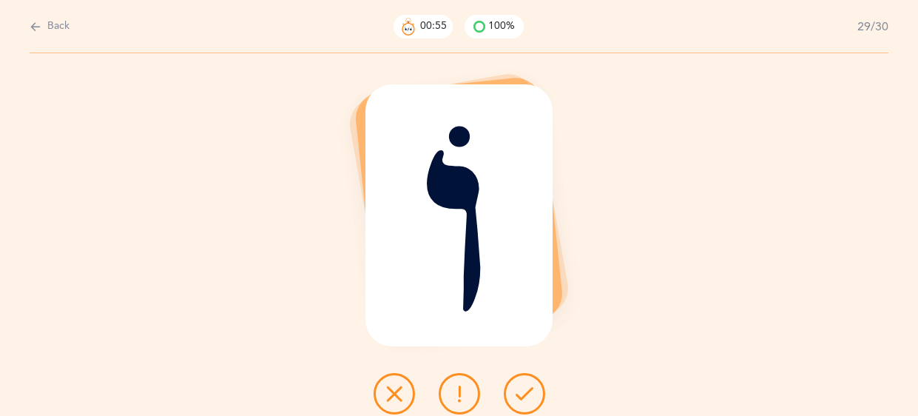
click at [522, 383] on button at bounding box center [523, 393] width 41 height 41
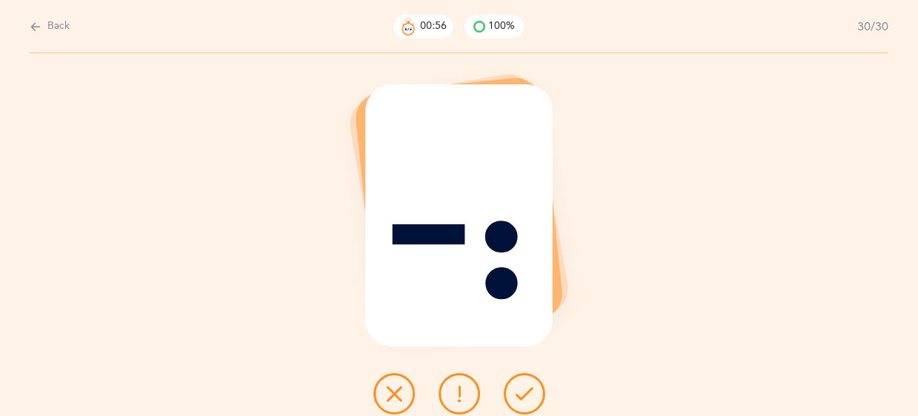
click at [522, 383] on button at bounding box center [523, 393] width 41 height 41
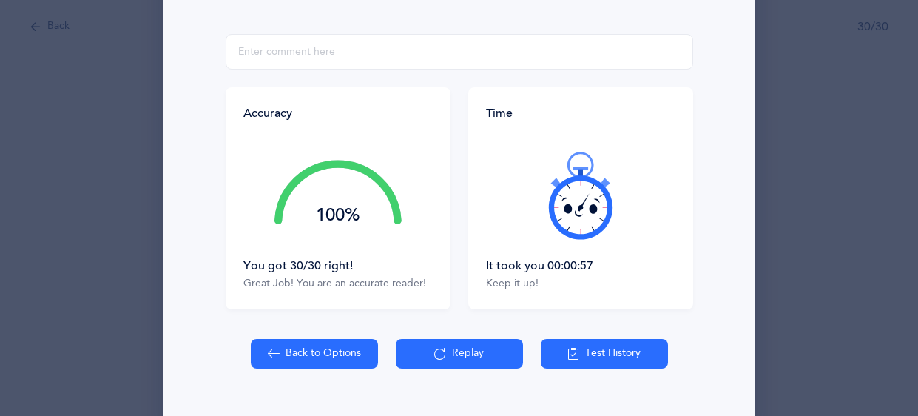
scroll to position [257, 0]
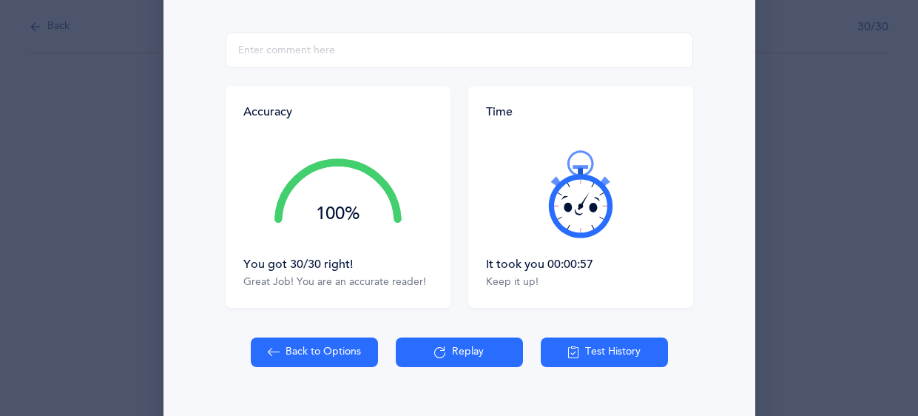
click at [321, 345] on button "Back to Options" at bounding box center [314, 352] width 127 height 30
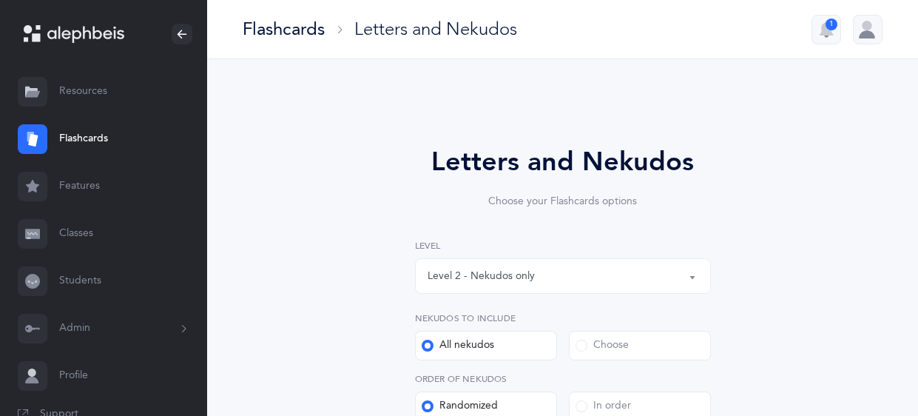
click at [665, 271] on div "Level 2 - Nekudos only" at bounding box center [562, 275] width 271 height 25
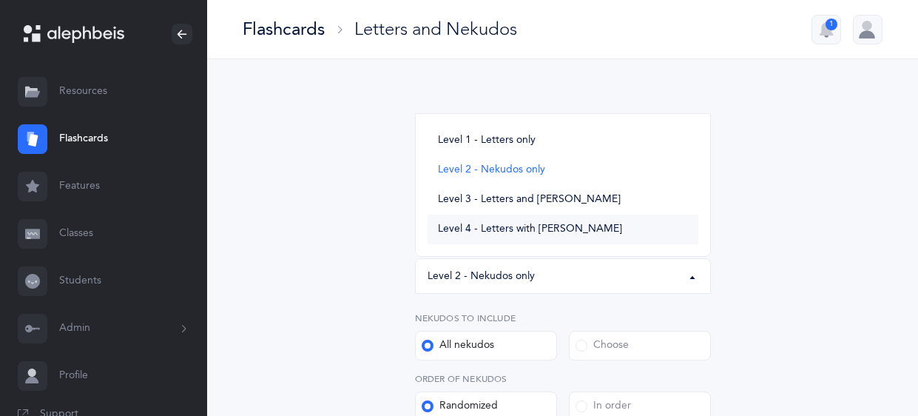
click at [540, 226] on span "Level 4 - Letters with Nekudos" at bounding box center [530, 229] width 184 height 13
select select "4"
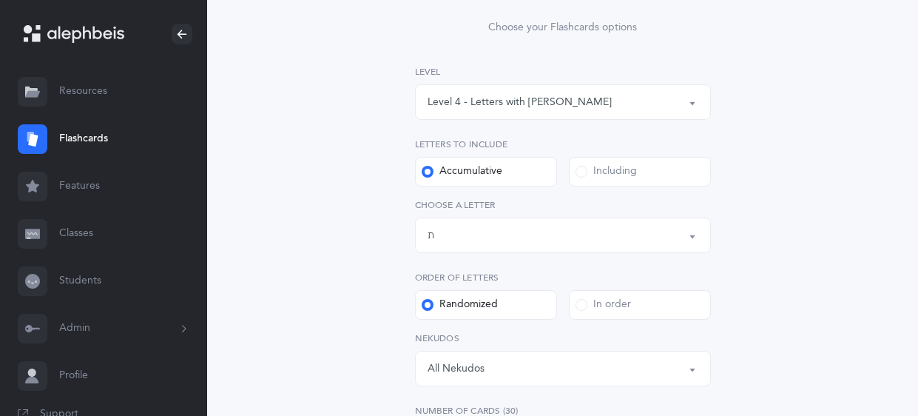
scroll to position [183, 0]
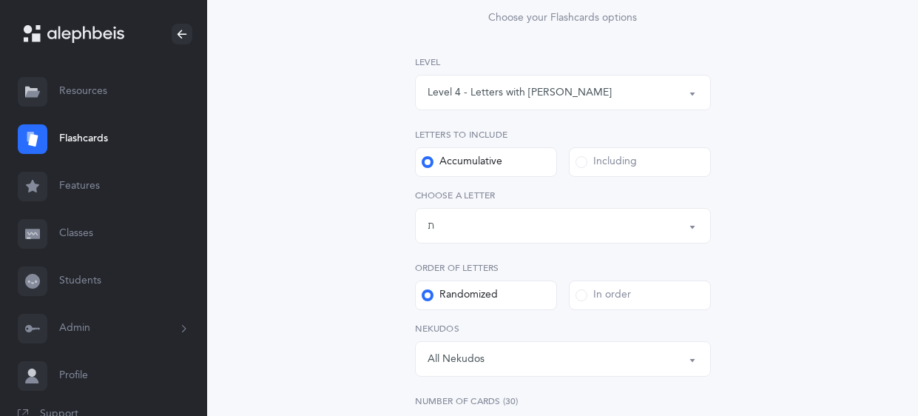
click at [685, 218] on div "Letters up until: ת" at bounding box center [562, 225] width 271 height 25
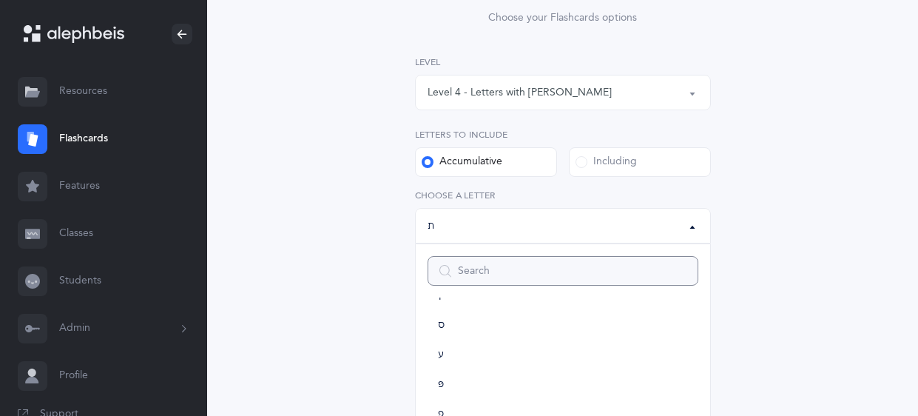
scroll to position [555, 0]
click at [438, 336] on link "ס" at bounding box center [562, 331] width 271 height 30
select select "18"
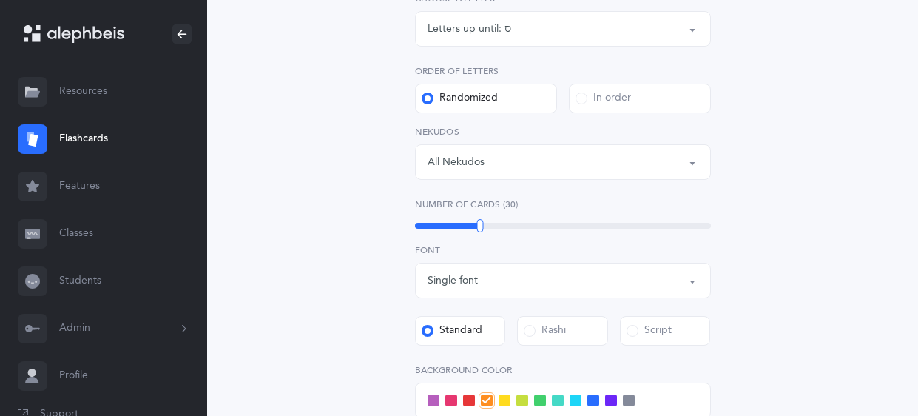
scroll to position [384, 0]
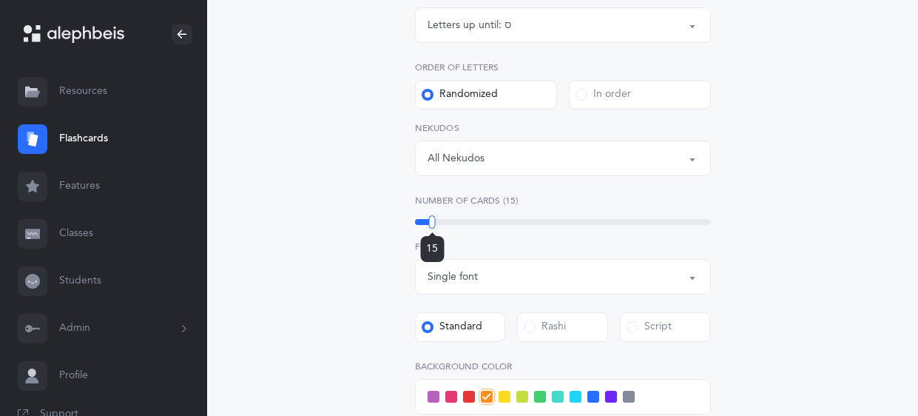
drag, startPoint x: 482, startPoint y: 226, endPoint x: 432, endPoint y: 223, distance: 50.3
click at [432, 223] on div at bounding box center [432, 221] width 7 height 13
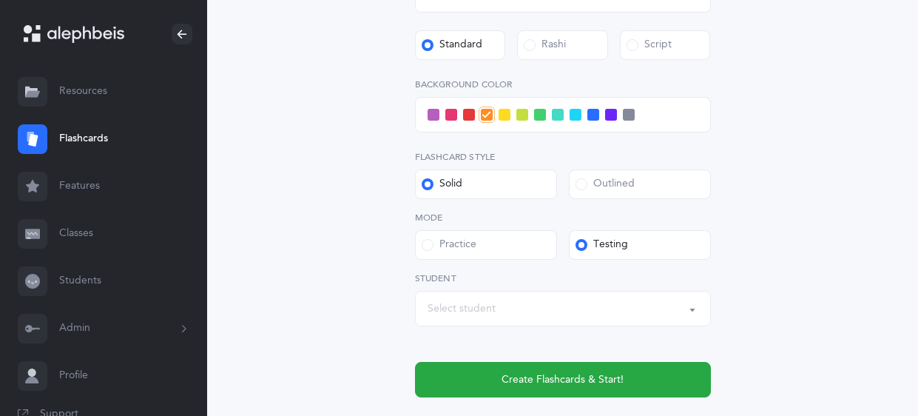
scroll to position [694, 0]
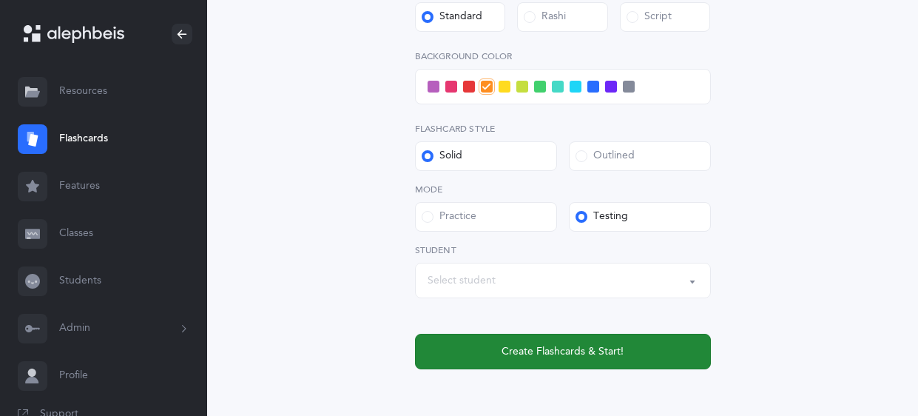
click at [638, 348] on button "Create Flashcards & Start!" at bounding box center [563, 350] width 296 height 35
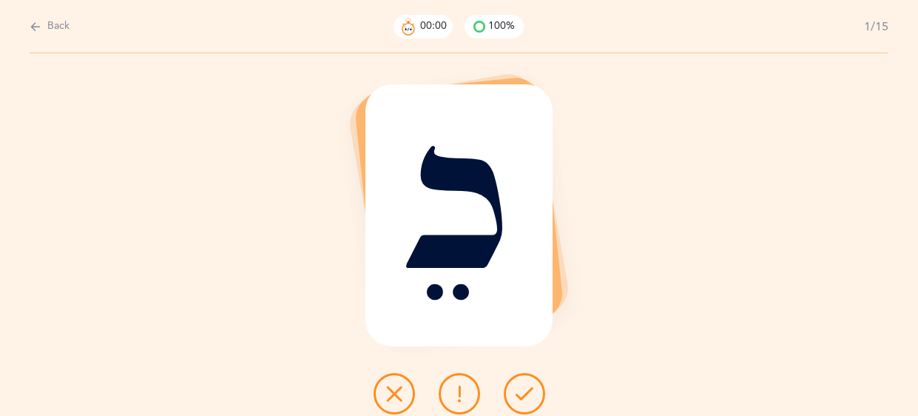
scroll to position [0, 0]
click at [31, 28] on icon at bounding box center [36, 26] width 12 height 16
select select "4"
select select "18"
select select "single"
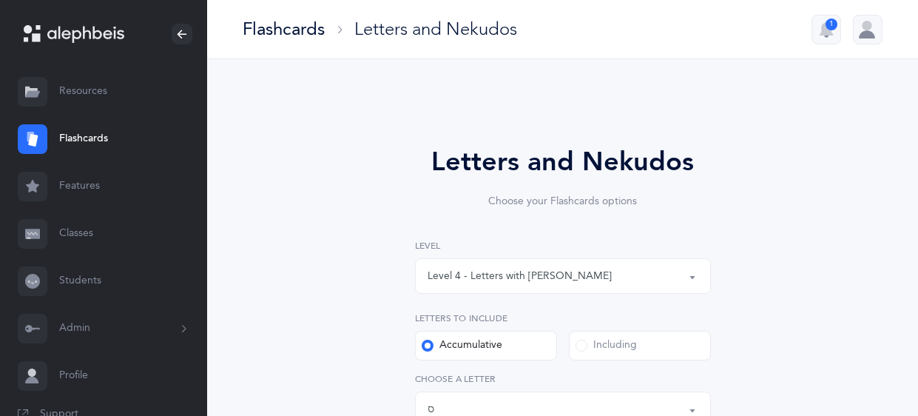
click at [659, 349] on label "Including" at bounding box center [640, 345] width 142 height 30
click at [0, 0] on input "Including" at bounding box center [0, 0] width 0 height 0
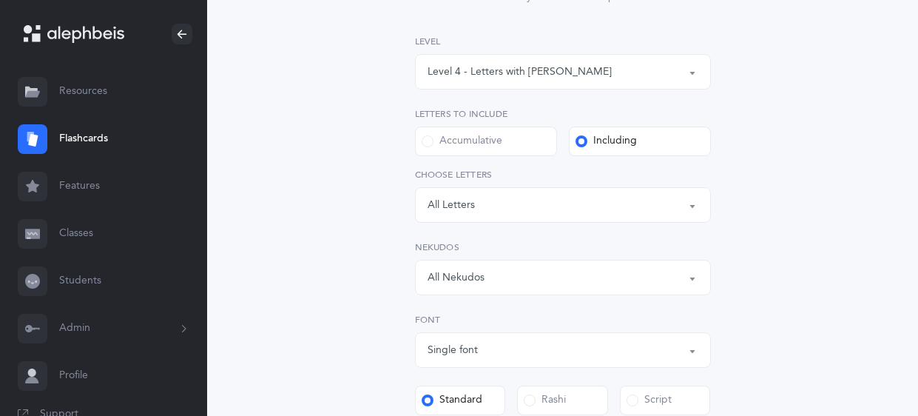
scroll to position [205, 0]
click at [700, 208] on button "Letters: All Letters" at bounding box center [563, 203] width 296 height 35
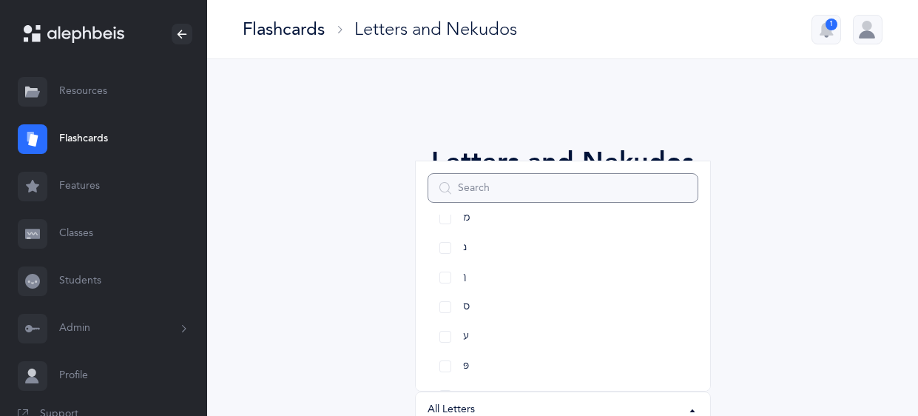
scroll to position [526, 0]
click at [445, 312] on link "ס" at bounding box center [562, 306] width 271 height 30
select select "18"
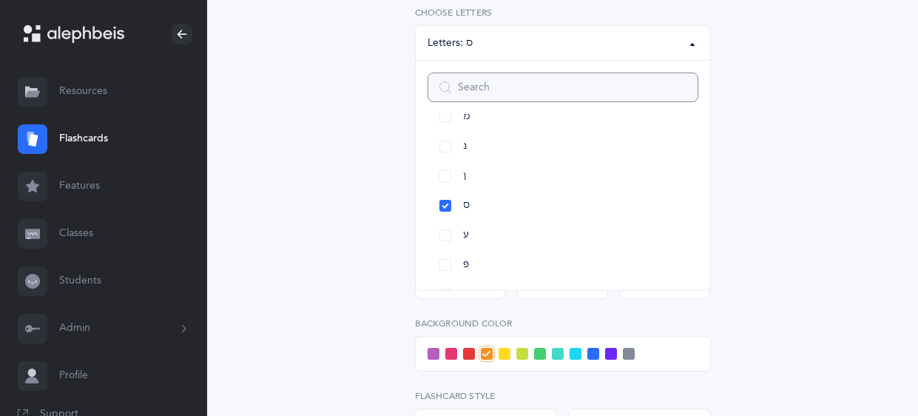
scroll to position [370, 0]
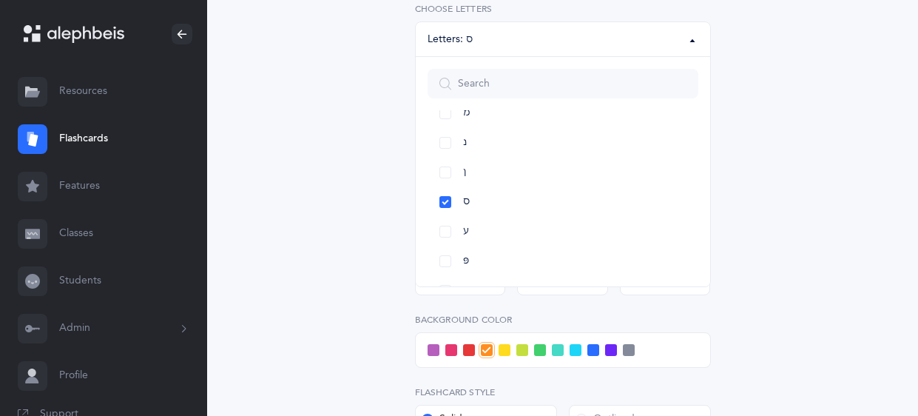
click at [802, 183] on div "Letters and Nekudos Choose your Flashcards options Level 1 - Letters only Level…" at bounding box center [562, 211] width 628 height 960
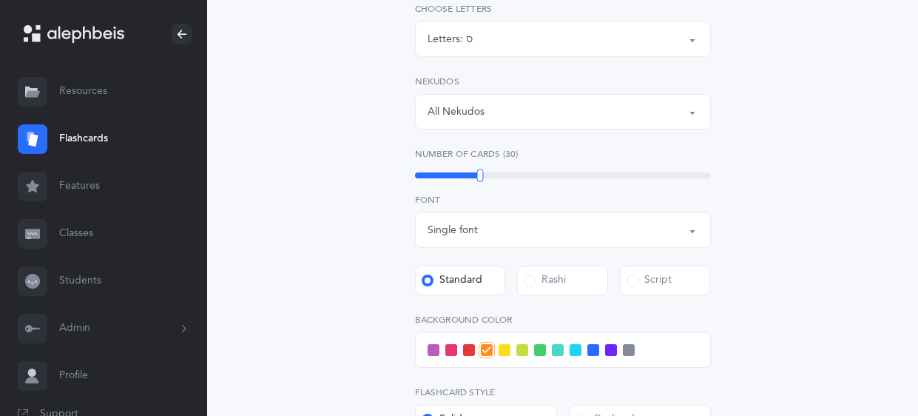
click at [695, 112] on button "All Nekudos" at bounding box center [563, 111] width 296 height 35
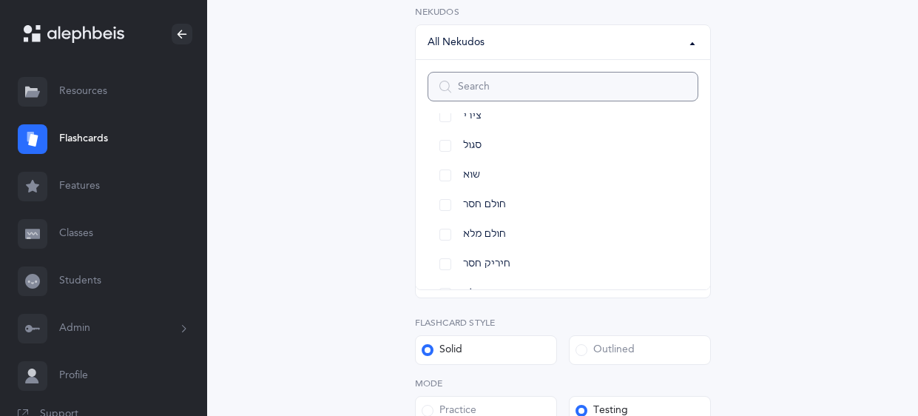
scroll to position [116, 0]
click at [441, 206] on link "חולם חסר" at bounding box center [562, 201] width 271 height 30
select select "33"
click at [438, 234] on link "חולם מלא" at bounding box center [562, 231] width 271 height 30
click at [443, 256] on link "חיריק חסר" at bounding box center [562, 260] width 271 height 30
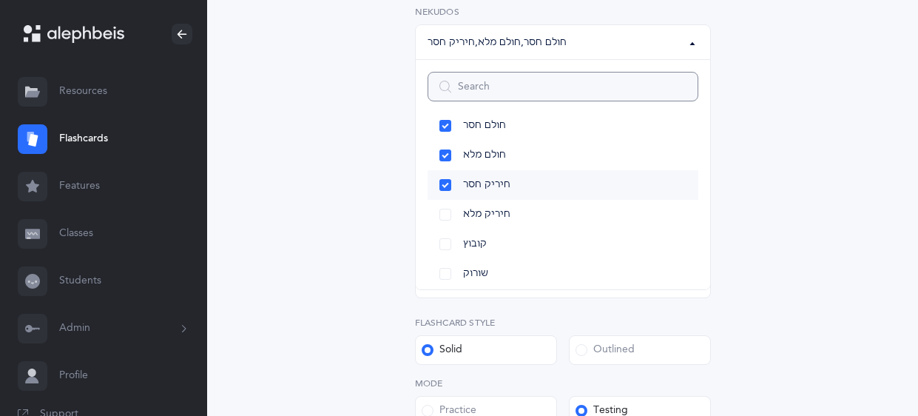
scroll to position [194, 0]
click at [440, 213] on link "חיריק מלא" at bounding box center [562, 212] width 271 height 30
click at [442, 237] on link "קובוץ" at bounding box center [562, 242] width 271 height 30
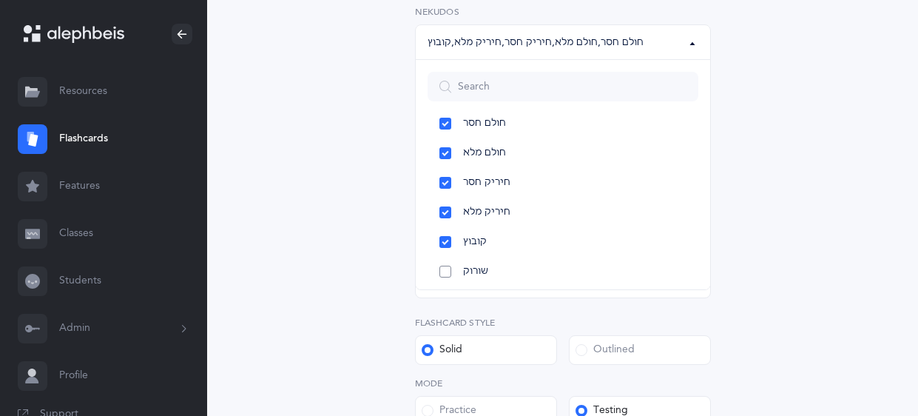
click at [444, 274] on link "שורוק" at bounding box center [562, 272] width 271 height 30
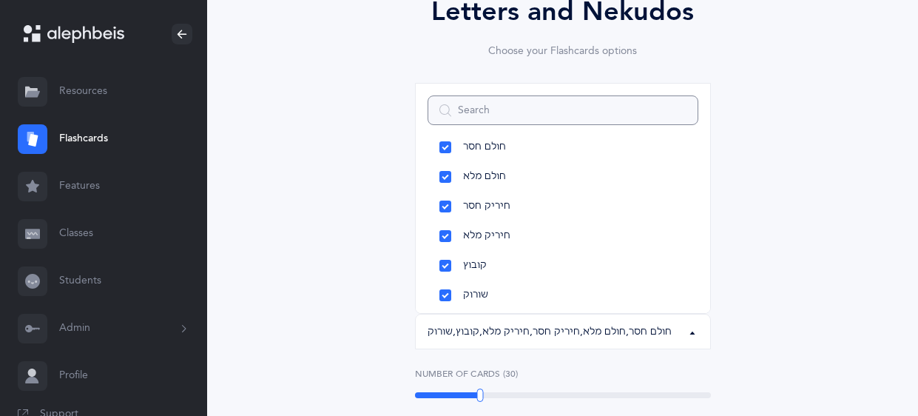
scroll to position [142, 0]
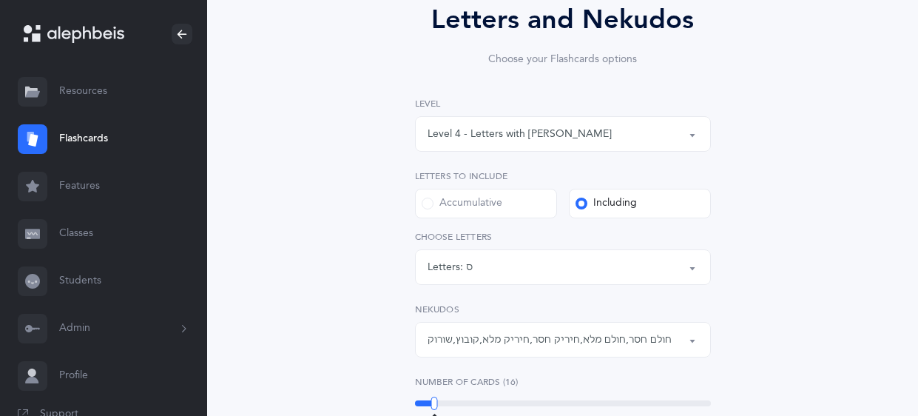
drag, startPoint x: 475, startPoint y: 406, endPoint x: 434, endPoint y: 406, distance: 41.4
click at [434, 406] on div "16" at bounding box center [563, 403] width 296 height 12
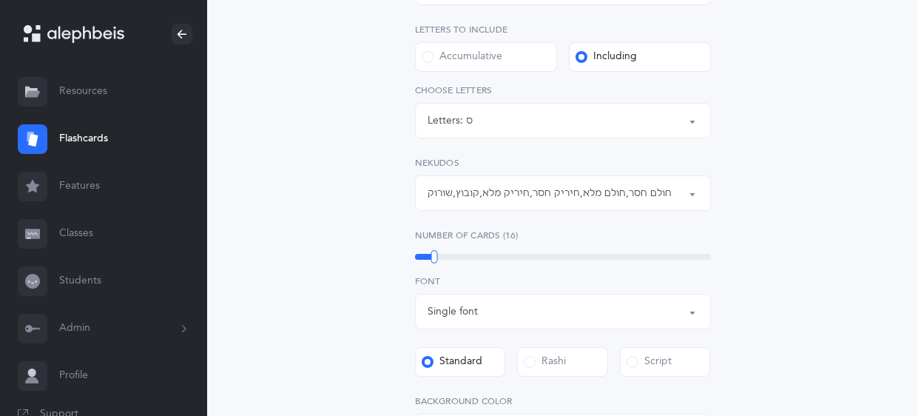
scroll to position [704, 0]
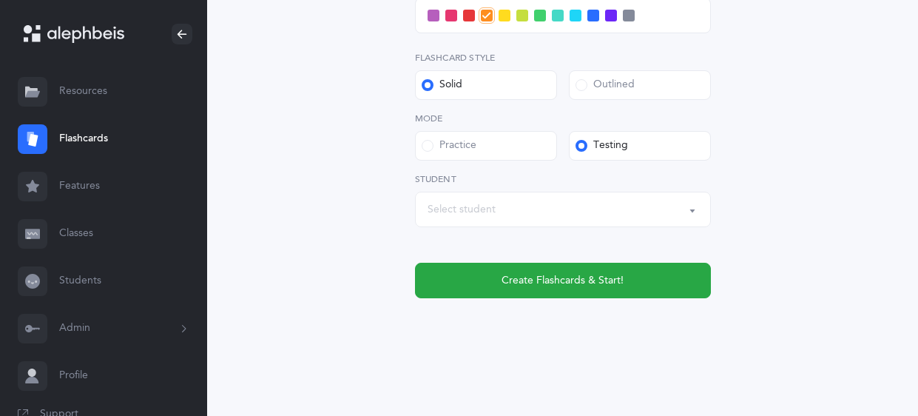
click at [656, 214] on div "Select student" at bounding box center [562, 209] width 271 height 25
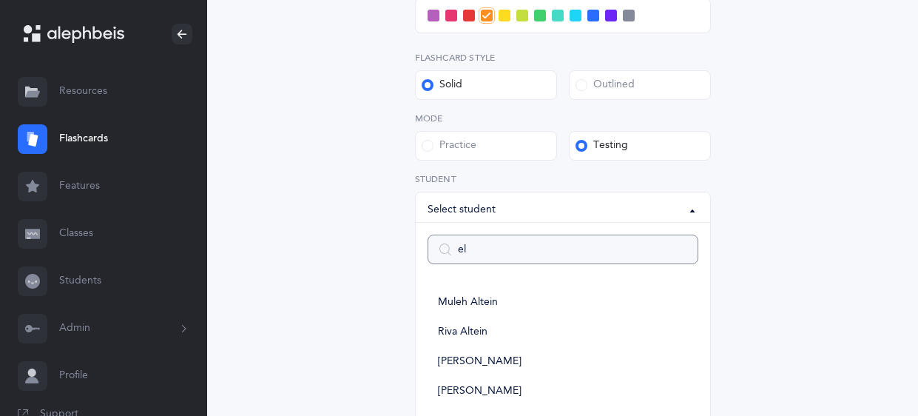
type input "[PERSON_NAME]"
select select
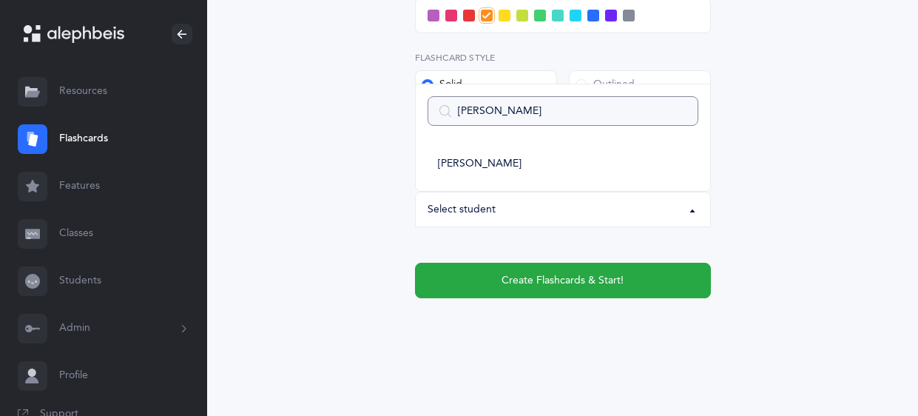
type input "[PERSON_NAME]"
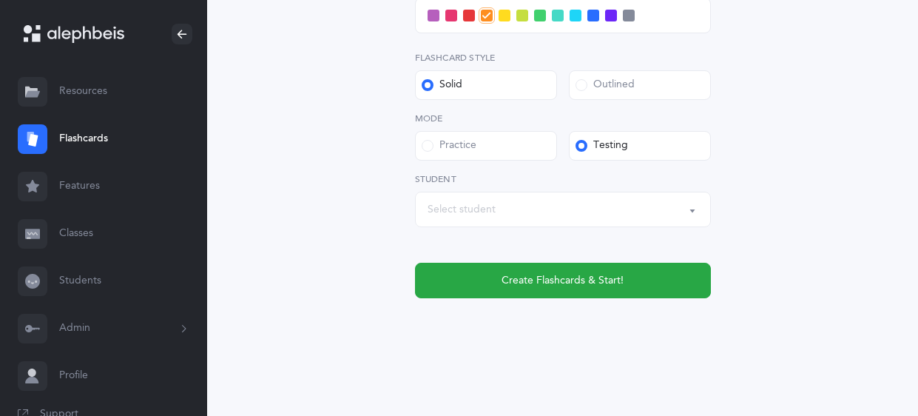
click at [682, 214] on div "Select student" at bounding box center [562, 209] width 271 height 25
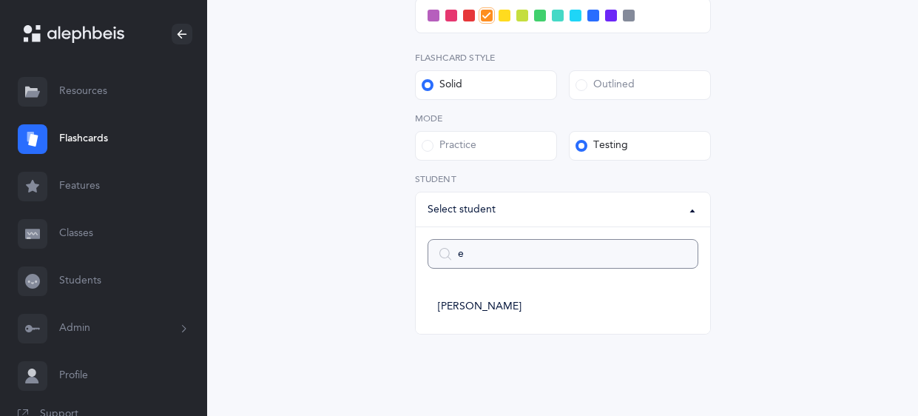
type input "el"
select select
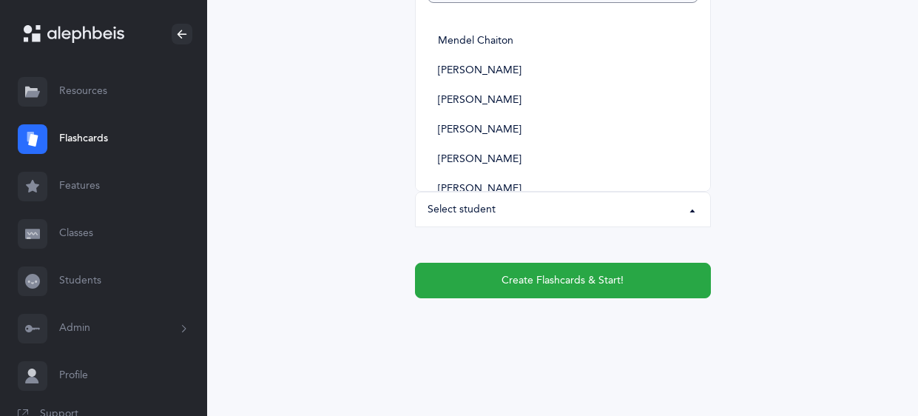
type input "el"
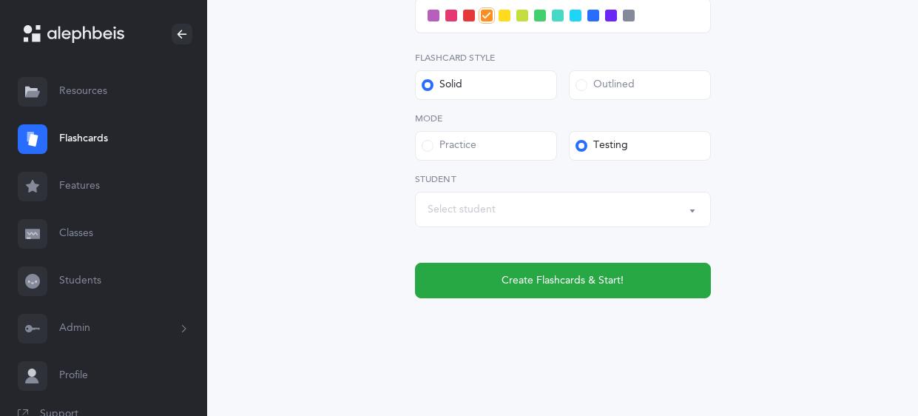
click at [557, 206] on div "Select student" at bounding box center [562, 209] width 271 height 25
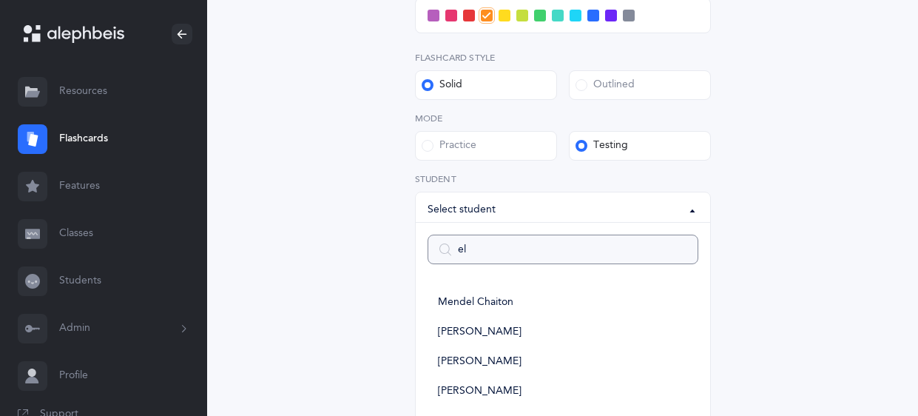
type input "[PERSON_NAME]"
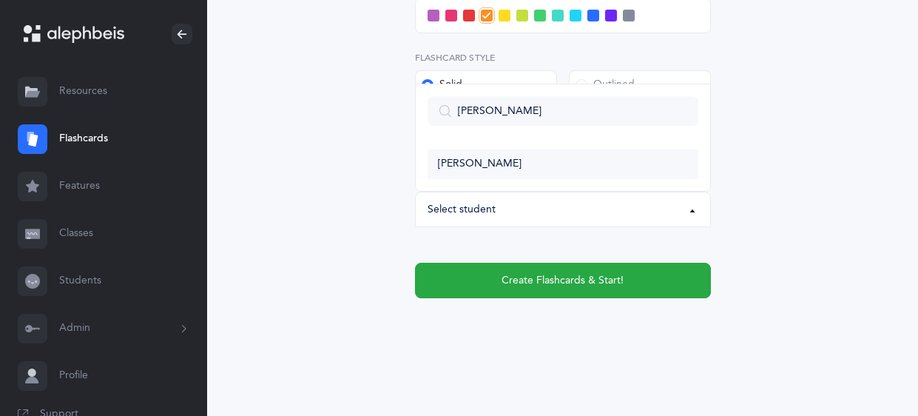
click at [469, 168] on span "[PERSON_NAME]" at bounding box center [480, 163] width 84 height 13
select select "5628"
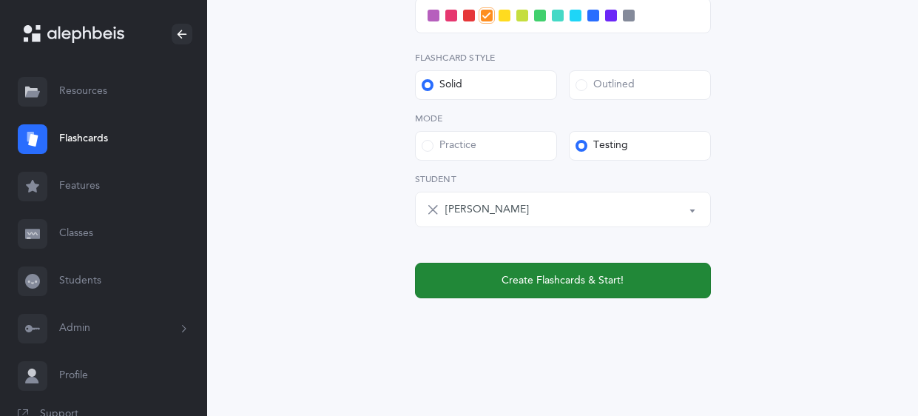
click at [552, 278] on span "Create Flashcards & Start!" at bounding box center [562, 281] width 122 height 16
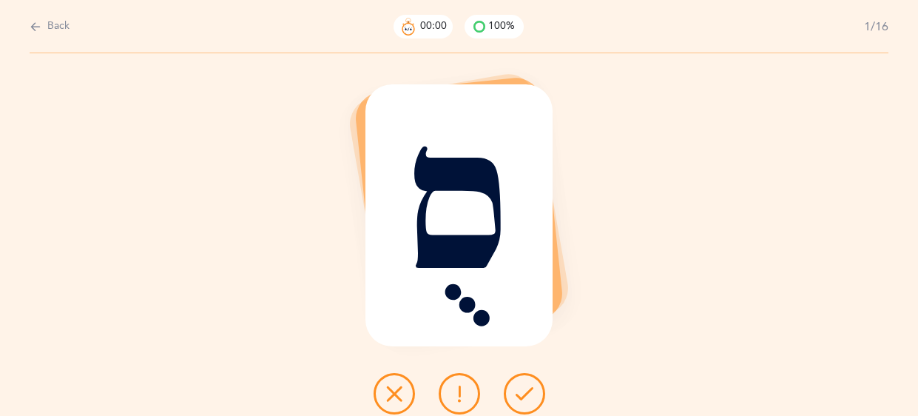
scroll to position [0, 0]
click at [518, 399] on icon at bounding box center [524, 393] width 18 height 18
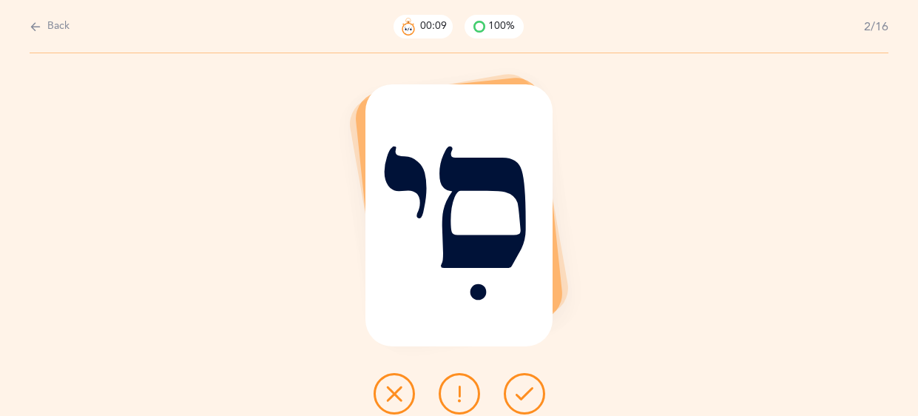
click at [518, 399] on icon at bounding box center [524, 393] width 18 height 18
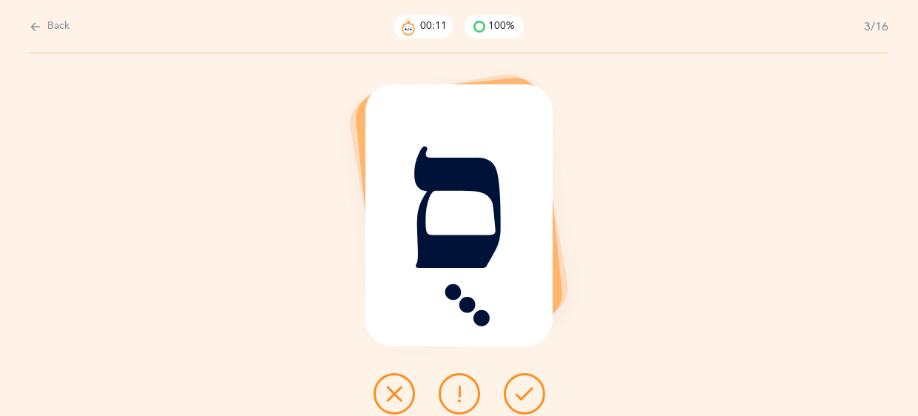
click at [518, 399] on icon at bounding box center [524, 393] width 18 height 18
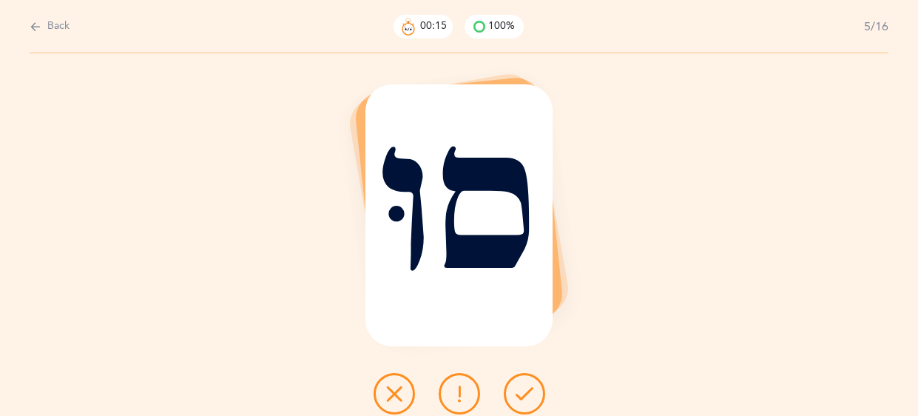
click at [518, 399] on icon at bounding box center [524, 393] width 18 height 18
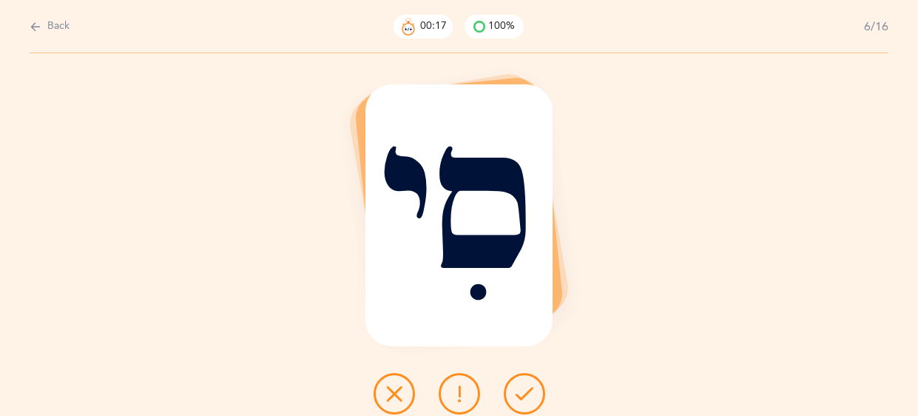
click at [518, 399] on icon at bounding box center [524, 393] width 18 height 18
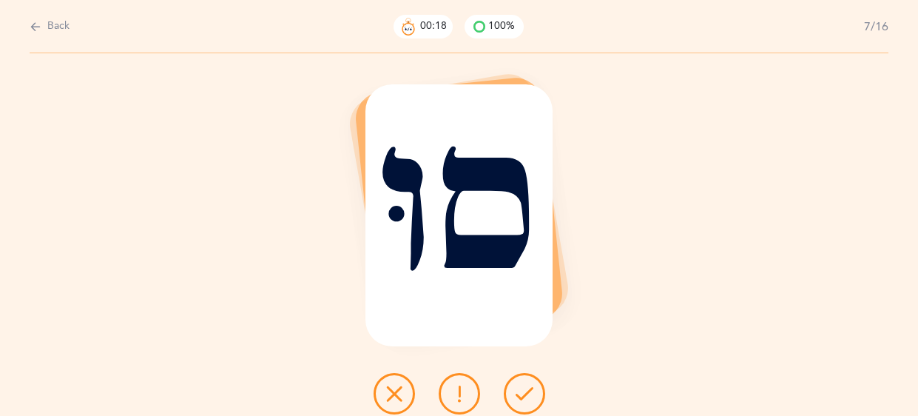
click at [518, 399] on icon at bounding box center [524, 393] width 18 height 18
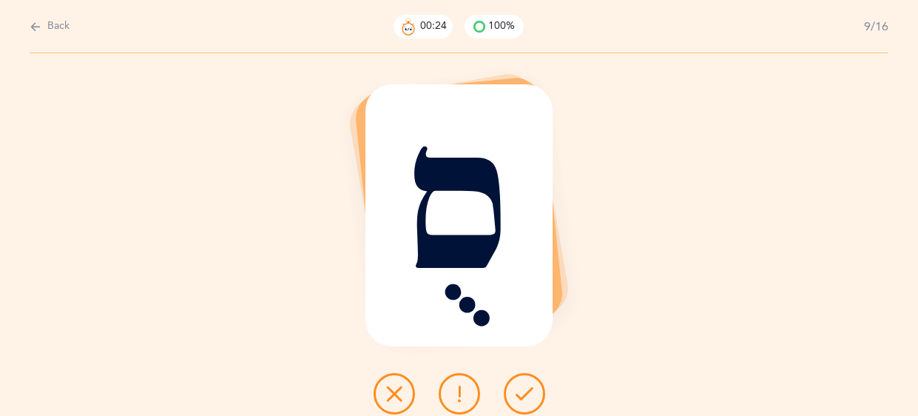
click at [518, 399] on icon at bounding box center [524, 393] width 18 height 18
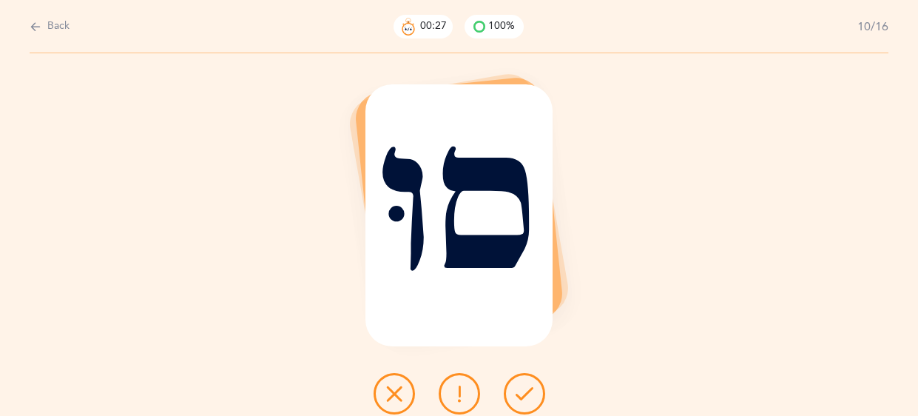
click at [518, 399] on icon at bounding box center [524, 393] width 18 height 18
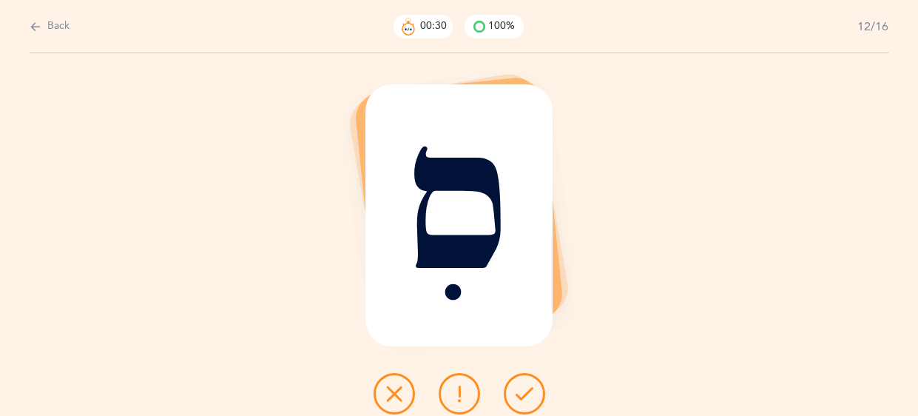
click at [518, 399] on icon at bounding box center [524, 393] width 18 height 18
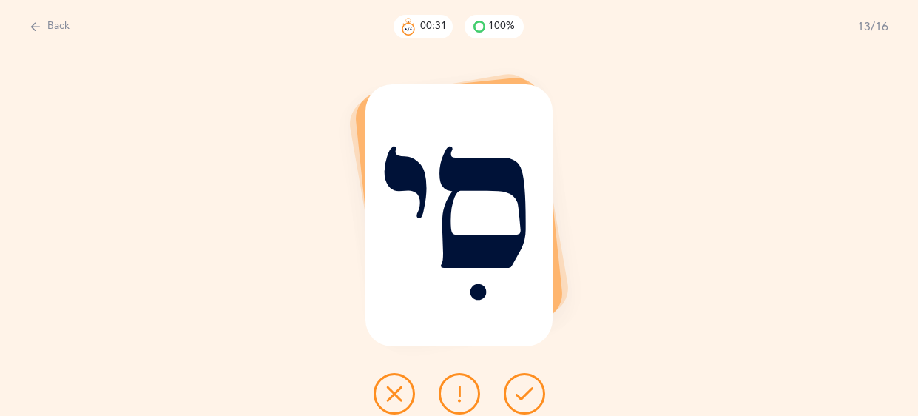
click at [518, 399] on icon at bounding box center [524, 393] width 18 height 18
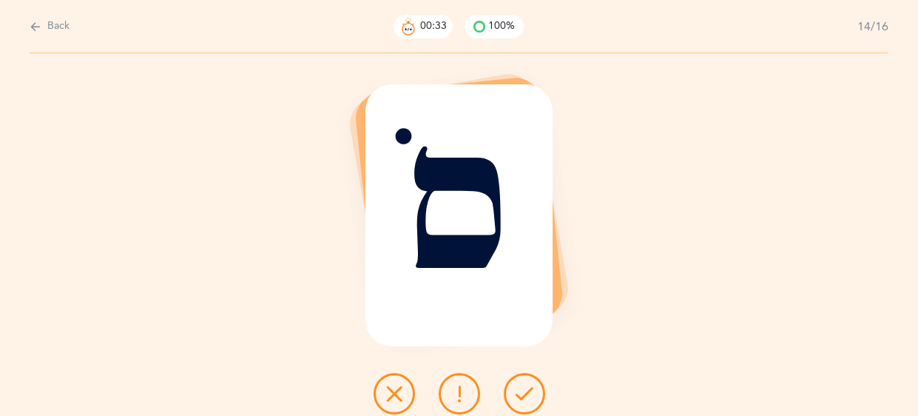
click at [518, 399] on icon at bounding box center [524, 393] width 18 height 18
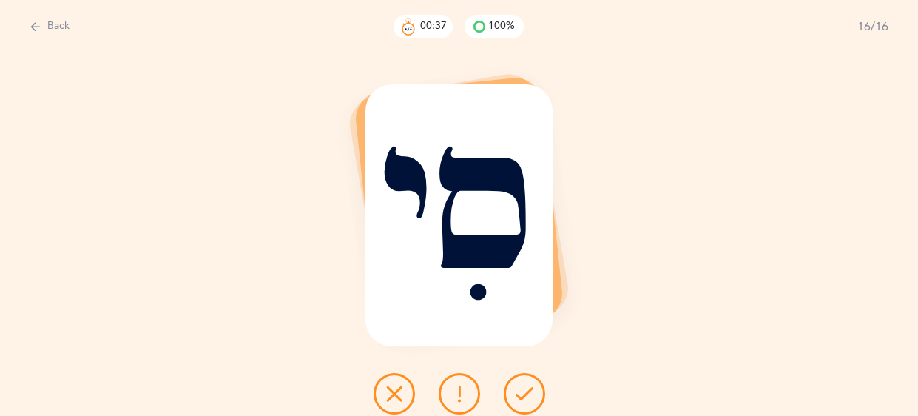
click at [518, 399] on icon at bounding box center [524, 393] width 18 height 18
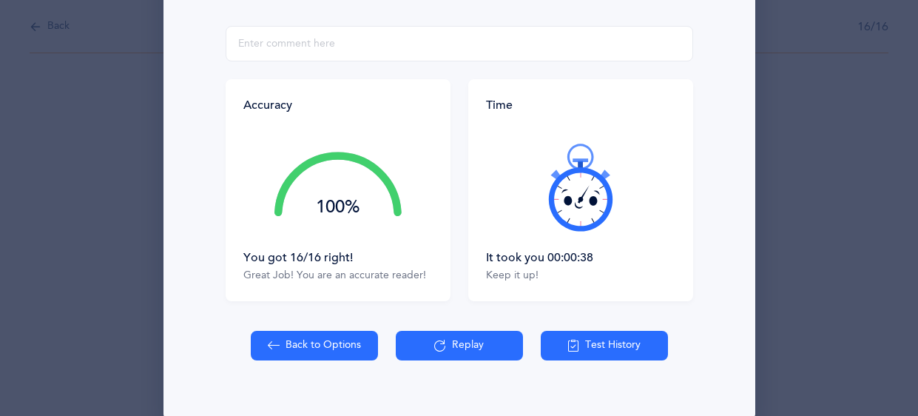
scroll to position [288, 0]
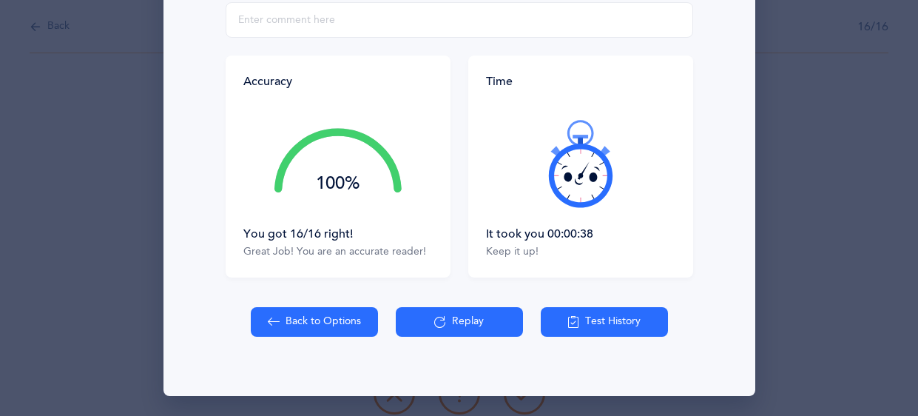
click at [325, 319] on button "Back to Options" at bounding box center [314, 322] width 127 height 30
select select "4"
select select "18"
select select "33"
select select "single"
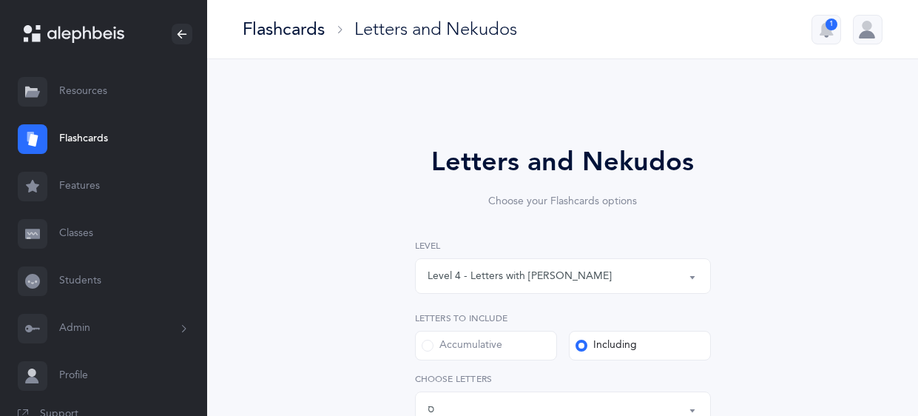
scroll to position [54, 0]
click at [64, 289] on link "Students" at bounding box center [103, 280] width 207 height 47
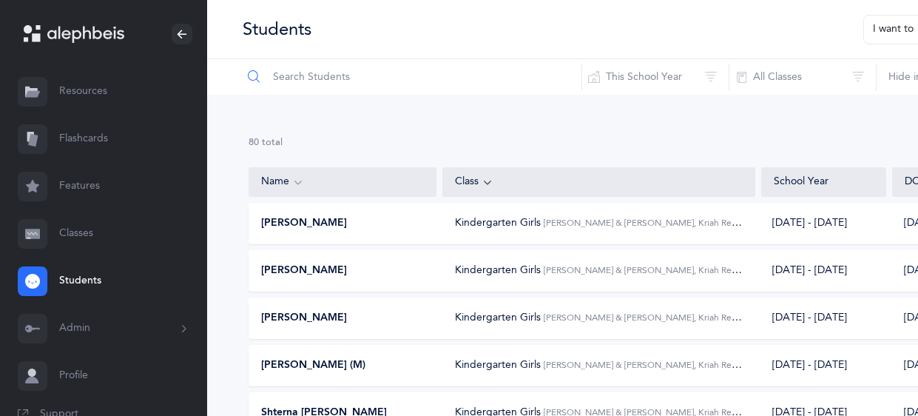
click at [319, 84] on input "text" at bounding box center [412, 76] width 340 height 35
type input "[PERSON_NAME]"
click at [396, 69] on input "[PERSON_NAME]" at bounding box center [412, 76] width 340 height 35
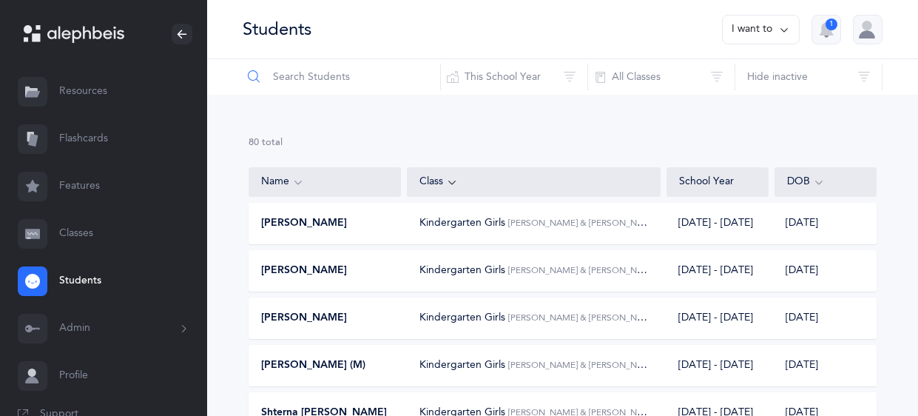
click at [347, 83] on input "text" at bounding box center [341, 76] width 199 height 35
type input "[PERSON_NAME]"
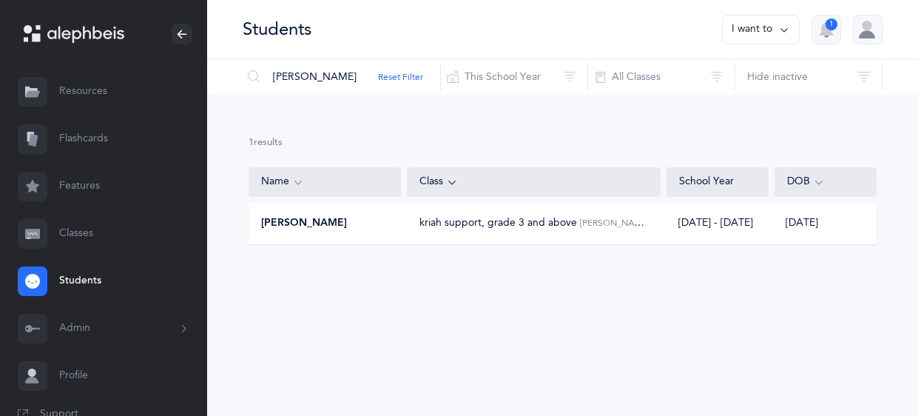
click at [574, 221] on span "kriah support, grade 3 and above" at bounding box center [497, 223] width 157 height 12
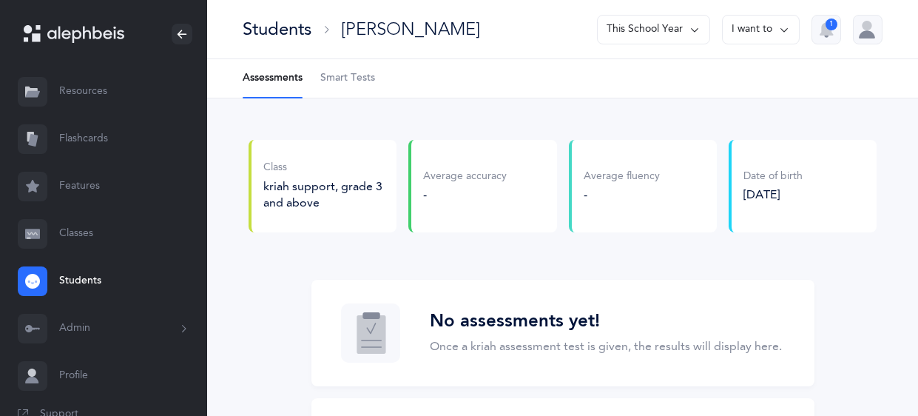
click at [367, 78] on span "Smart Tests" at bounding box center [347, 78] width 55 height 15
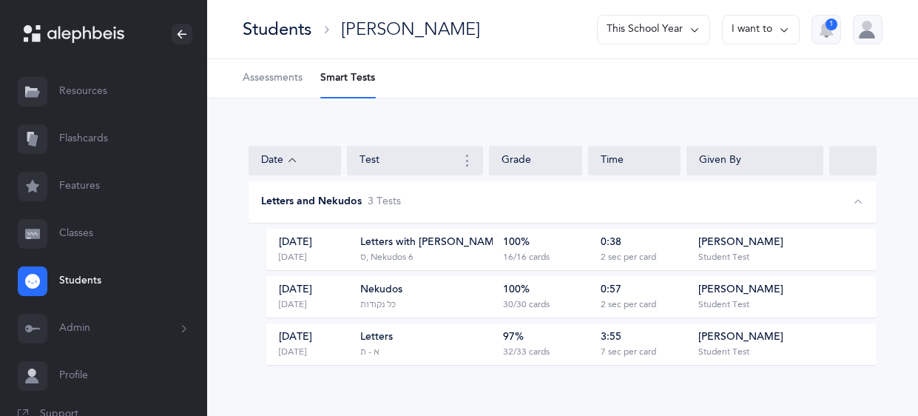
click at [406, 340] on div "Letters א - ת" at bounding box center [426, 344] width 132 height 28
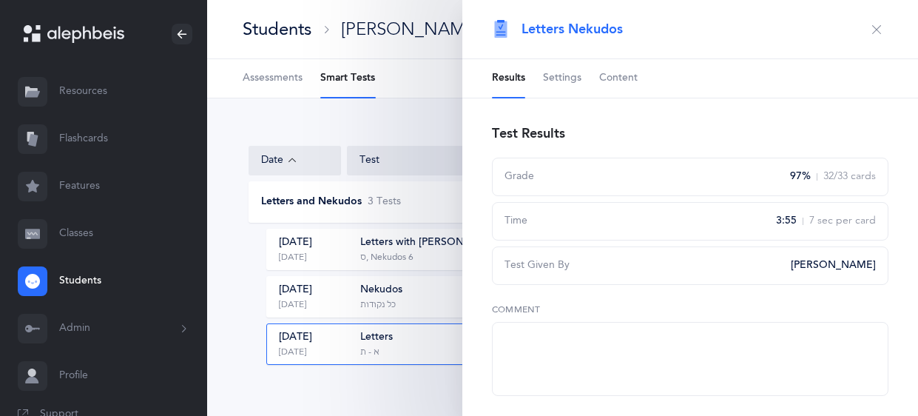
click at [560, 84] on span "Settings" at bounding box center [562, 78] width 38 height 15
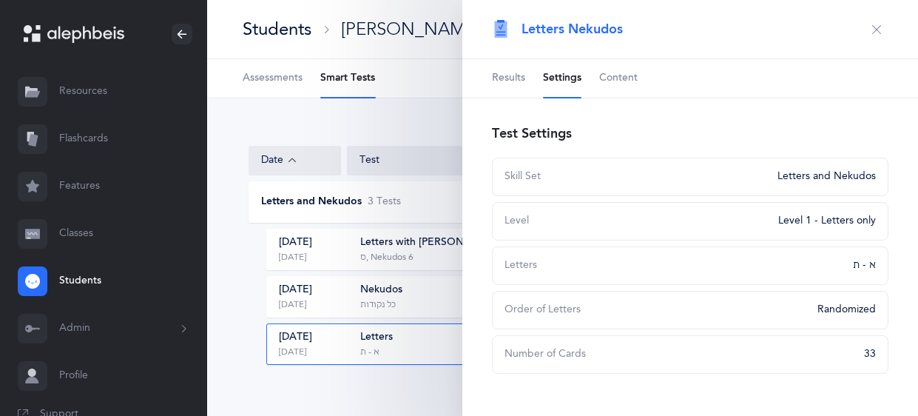
click at [514, 83] on span "Results" at bounding box center [508, 78] width 33 height 15
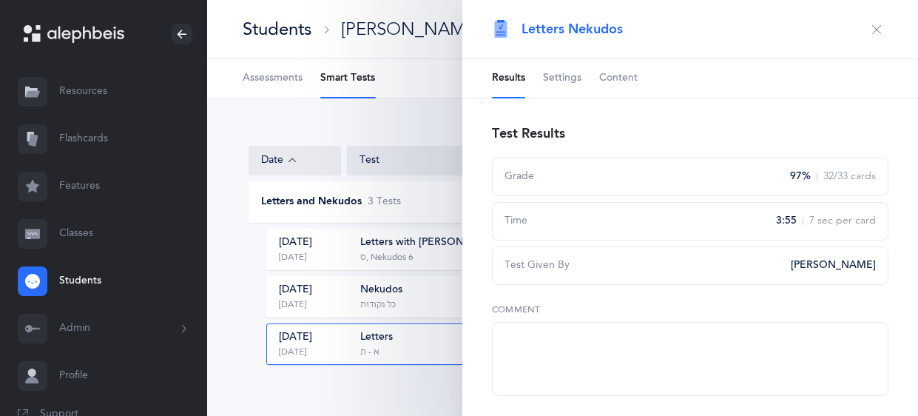
scroll to position [13, 0]
